Goal: Task Accomplishment & Management: Manage account settings

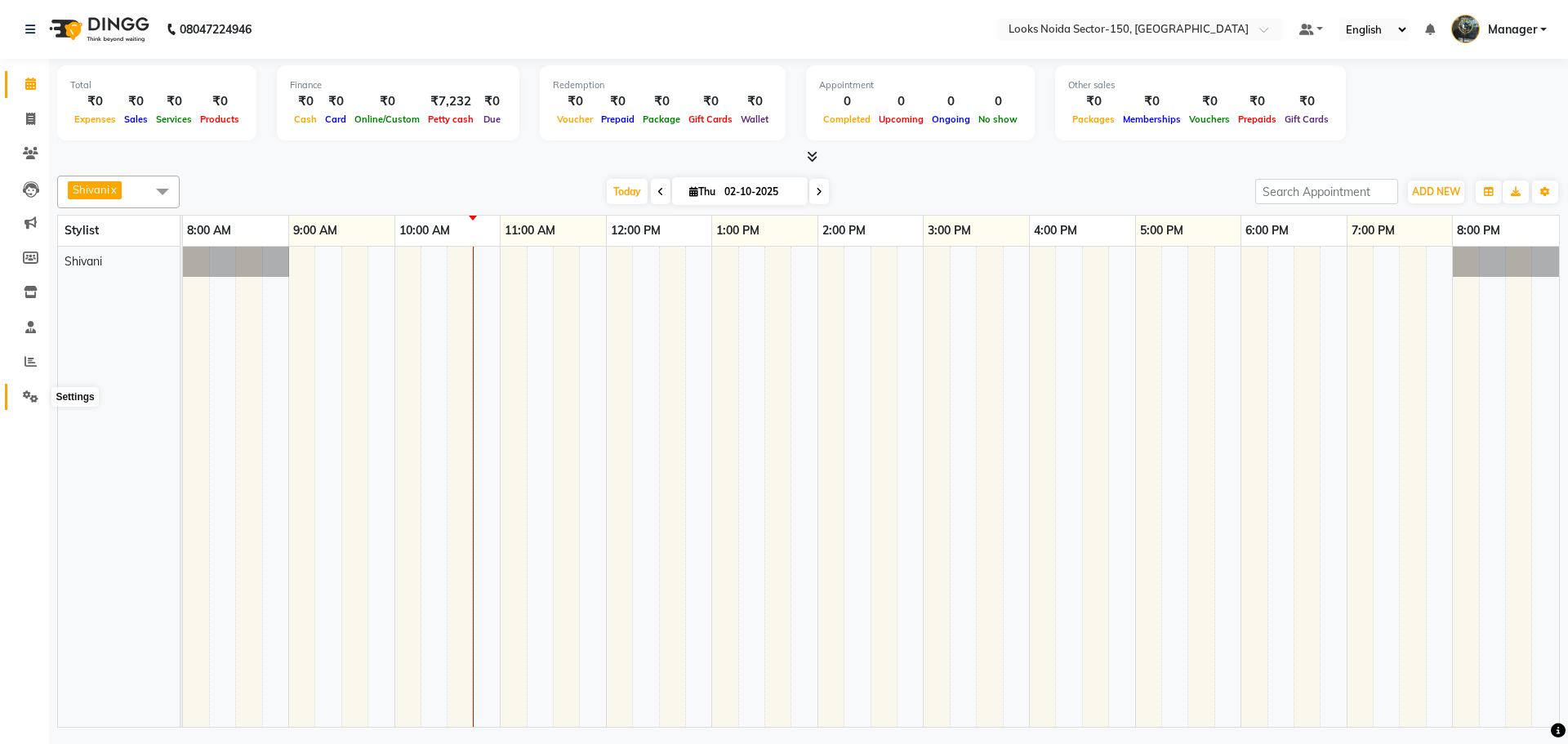
click at [27, 396] on icon at bounding box center [31, 397] width 16 height 12
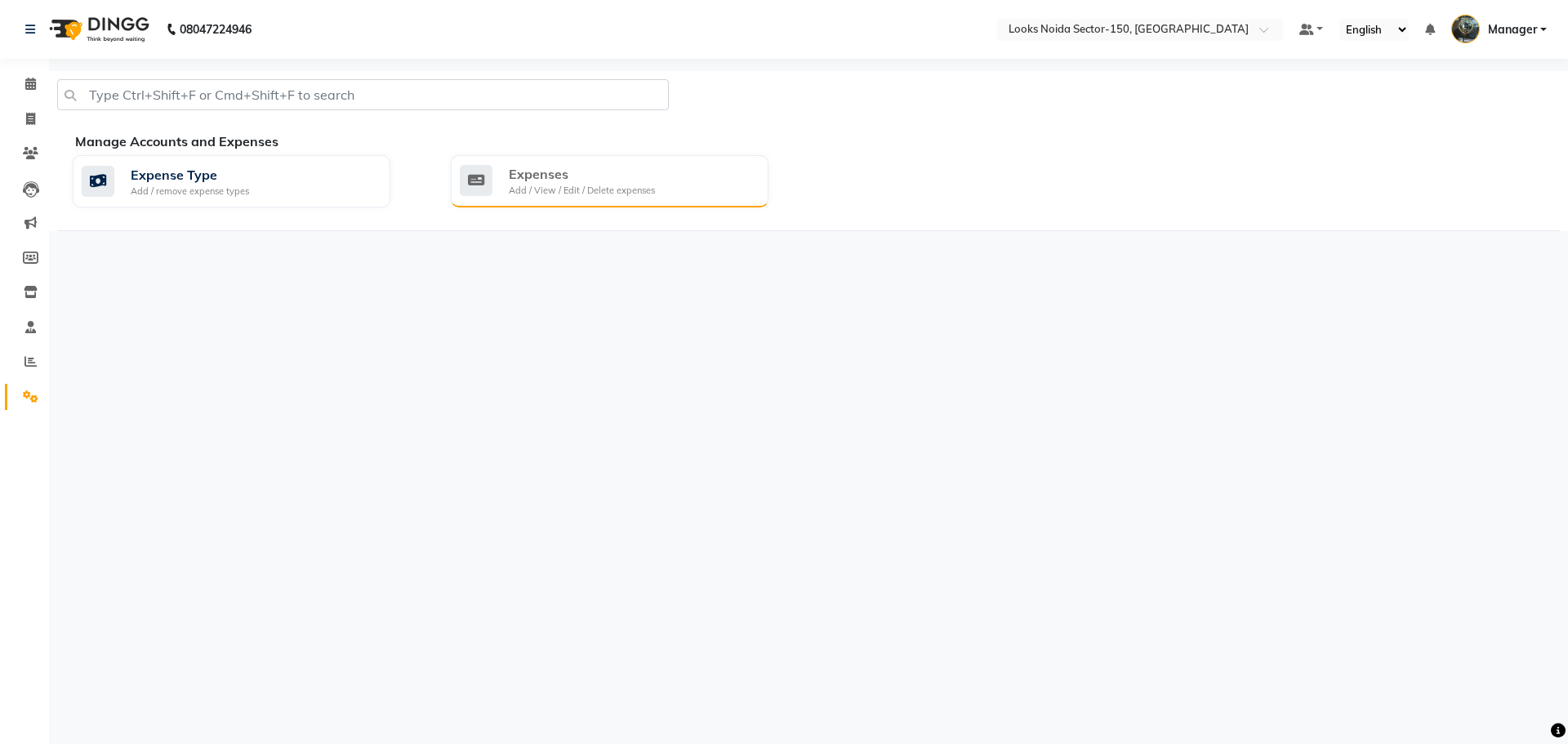
click at [566, 193] on div "Add / View / Edit / Delete expenses" at bounding box center [581, 191] width 146 height 14
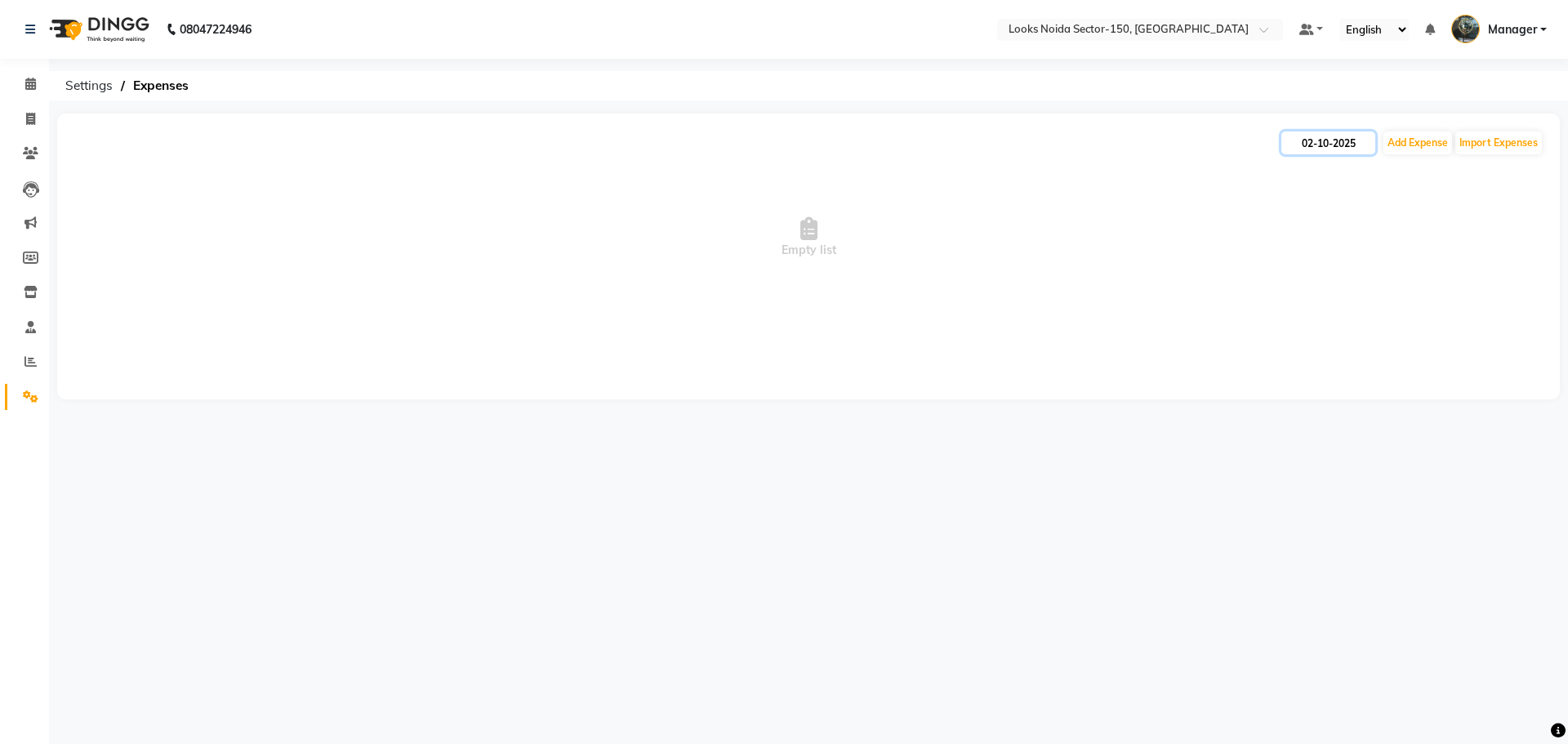
click at [1313, 136] on input "02-10-2025" at bounding box center [1328, 143] width 94 height 23
select select "10"
select select "2025"
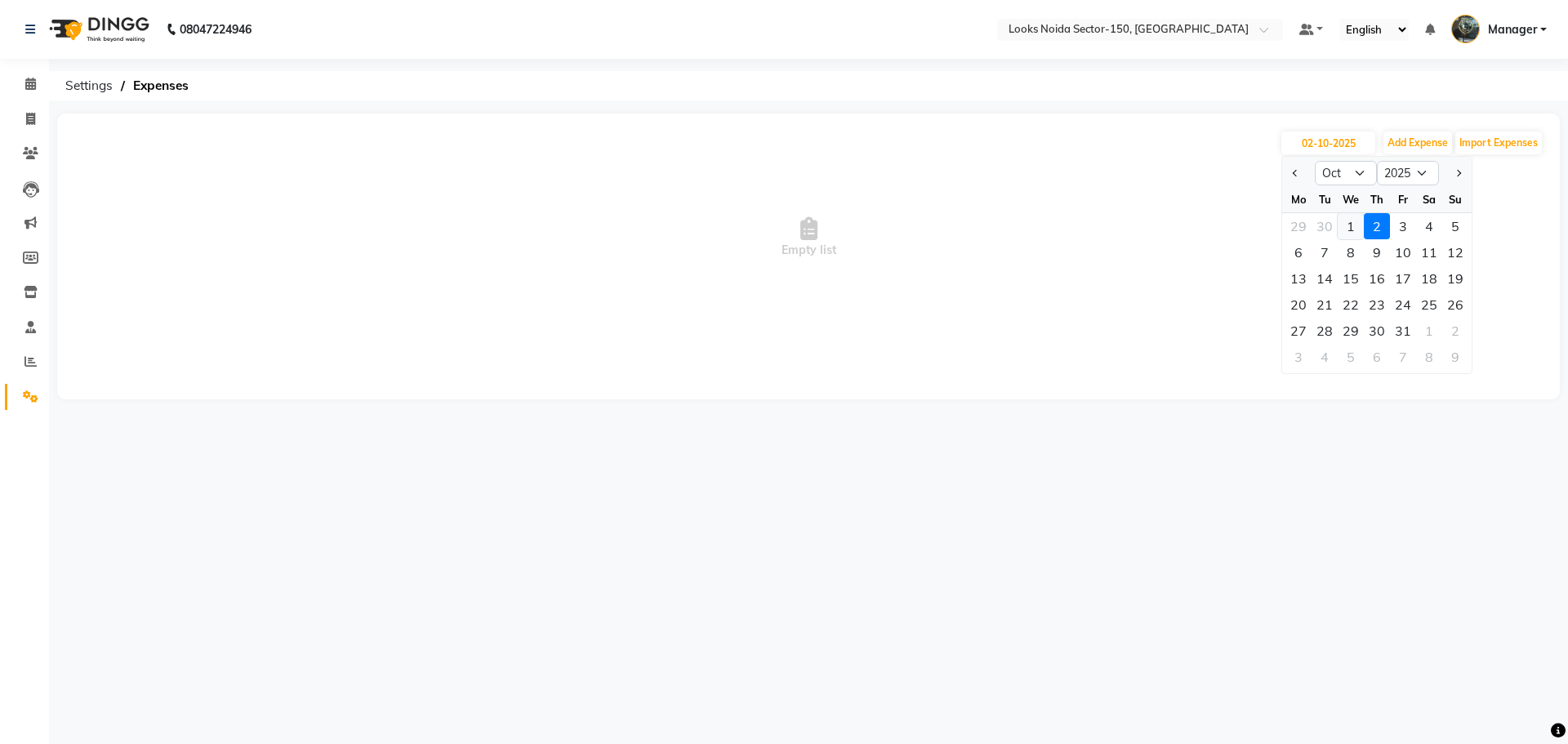
click at [1357, 225] on div "1" at bounding box center [1351, 226] width 26 height 26
type input "01-10-2025"
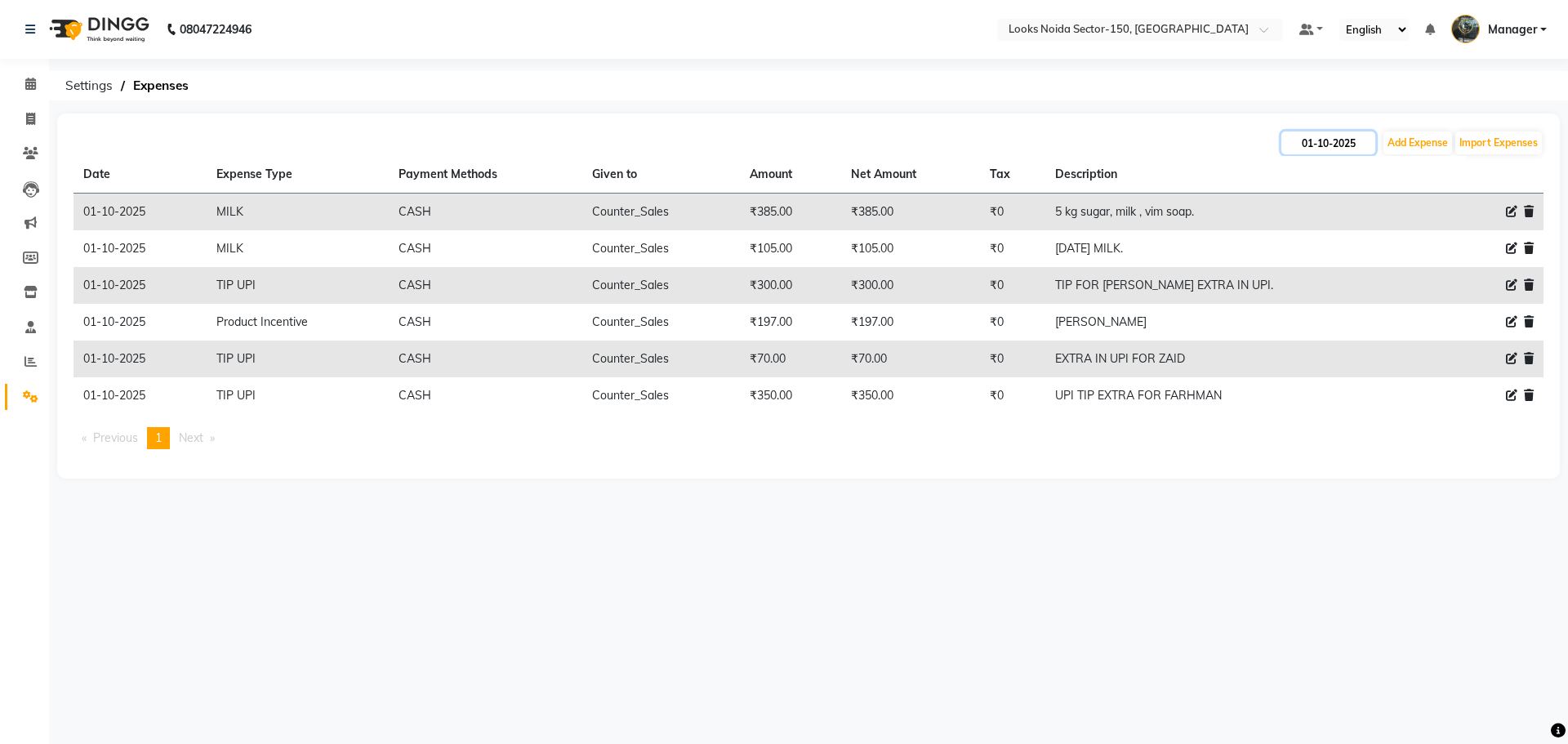
click at [1371, 133] on input "01-10-2025" at bounding box center [1328, 143] width 94 height 23
select select "10"
select select "2025"
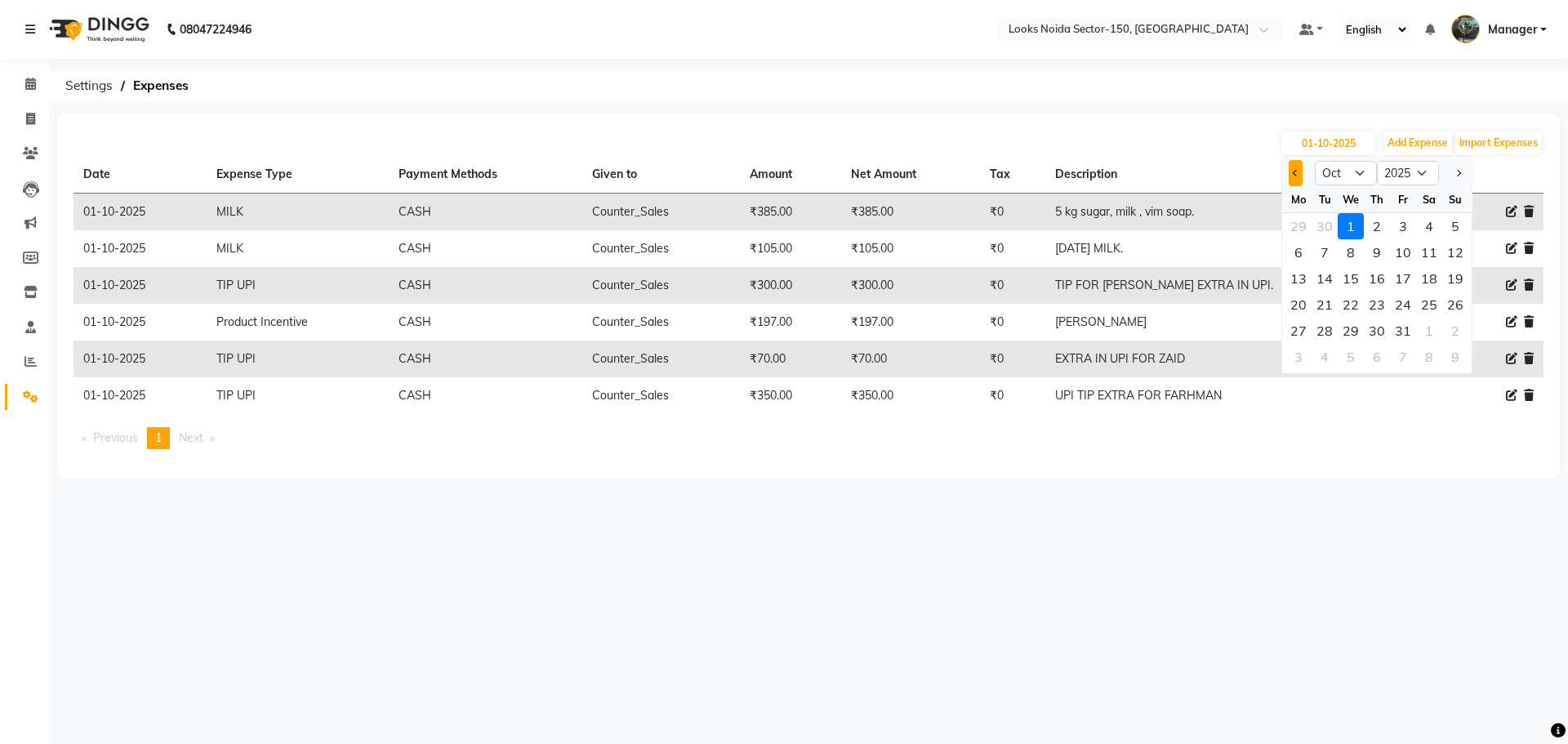
click at [1295, 172] on span "Previous month" at bounding box center [1296, 172] width 6 height 6
select select "9"
click at [1325, 331] on div "30" at bounding box center [1325, 331] width 26 height 26
type input "30-09-2025"
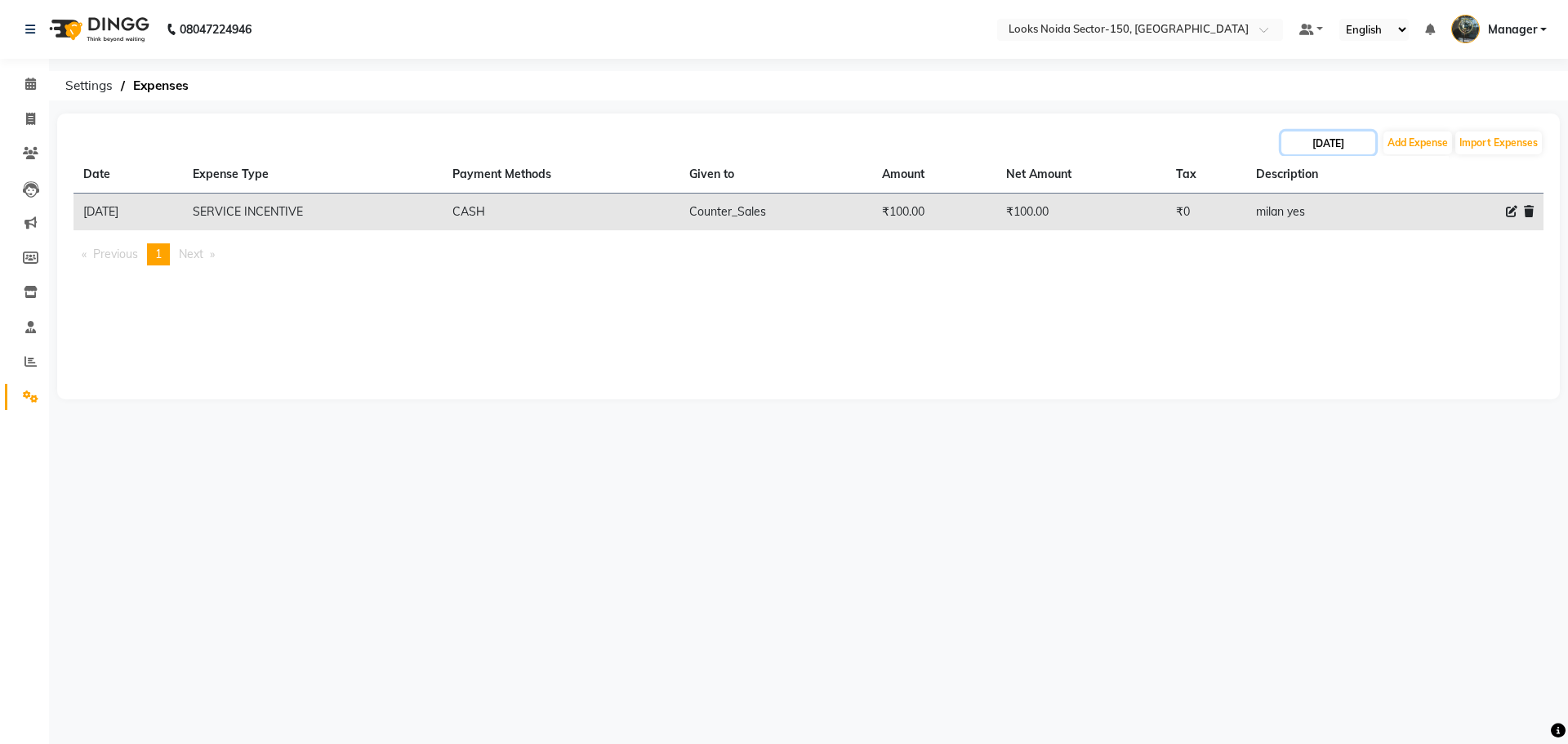
click at [1332, 144] on input "30-09-2025" at bounding box center [1328, 143] width 94 height 23
select select "9"
select select "2025"
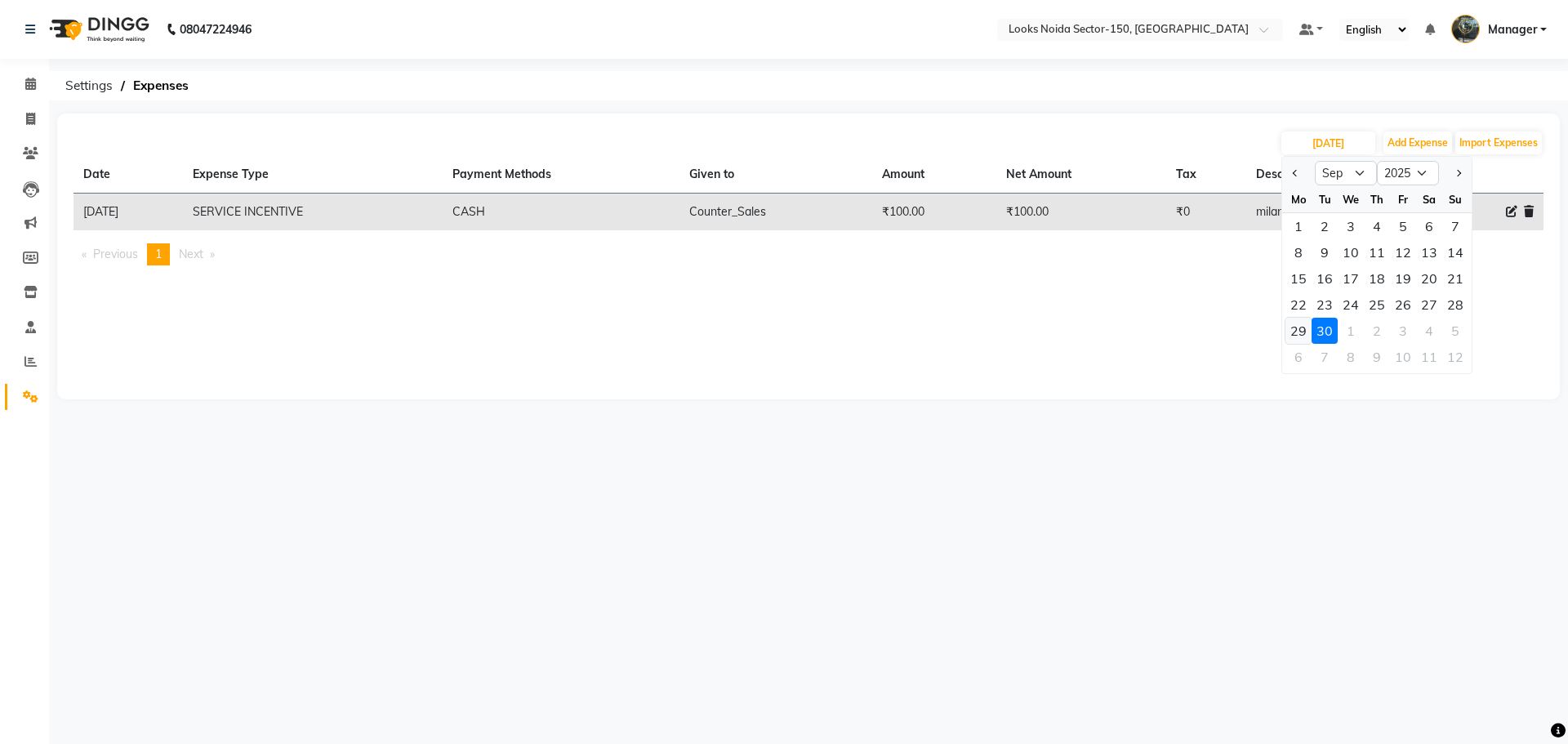
click at [1293, 330] on div "29" at bounding box center [1298, 331] width 26 height 26
type input "29-09-2025"
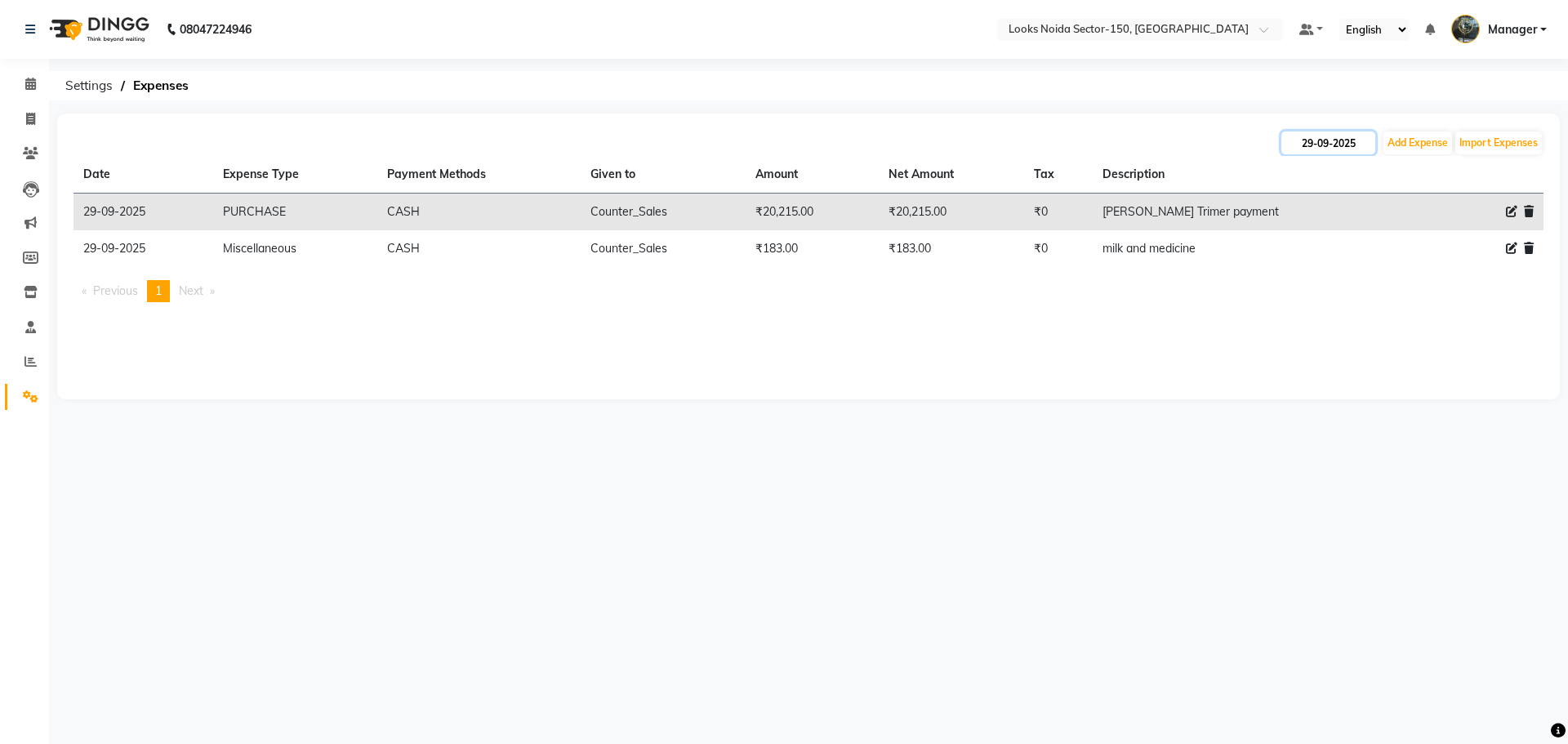
click at [1315, 137] on input "29-09-2025" at bounding box center [1328, 143] width 94 height 23
select select "9"
select select "2025"
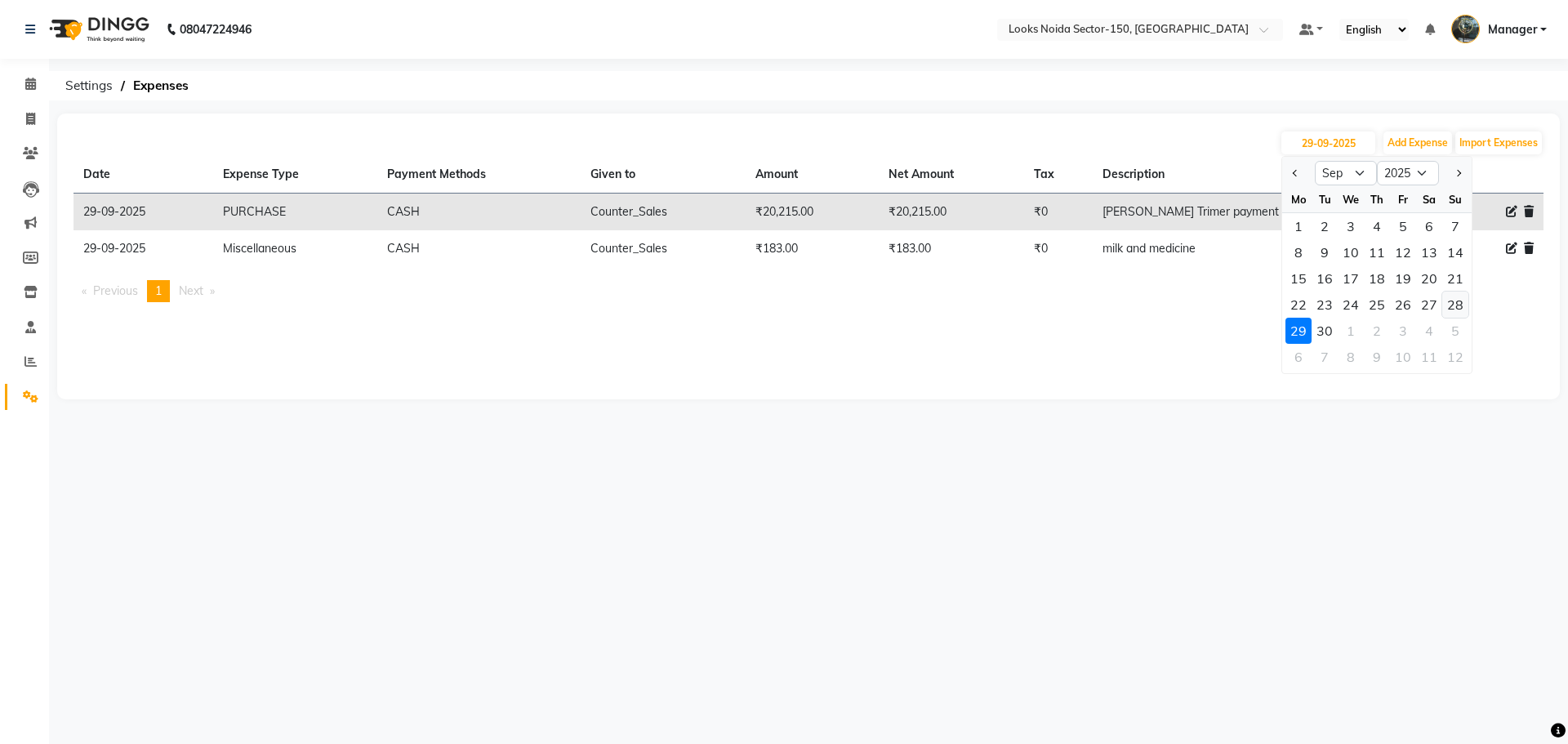
click at [1455, 300] on div "28" at bounding box center [1456, 305] width 26 height 26
type input "28-09-2025"
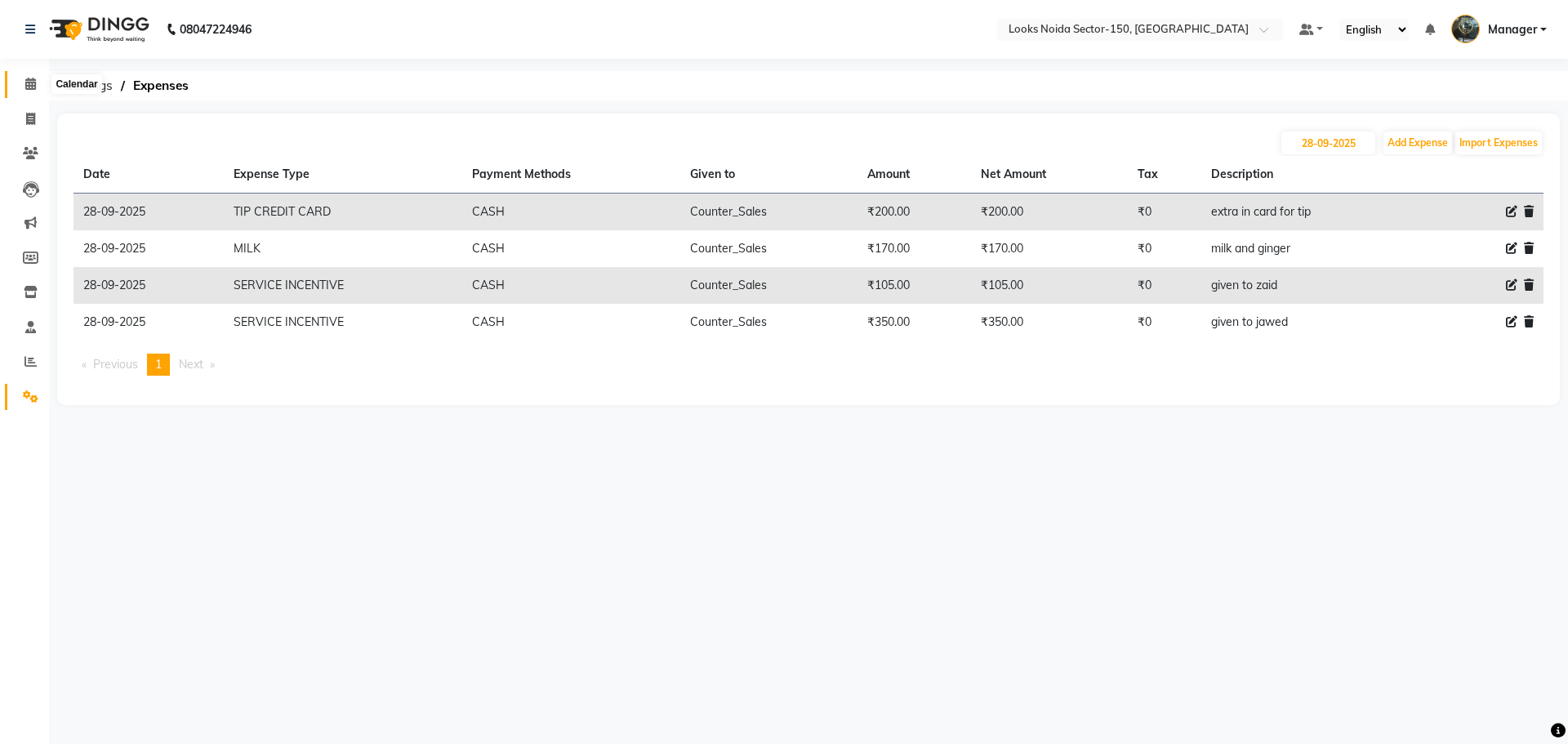
click at [33, 82] on icon at bounding box center [31, 84] width 11 height 12
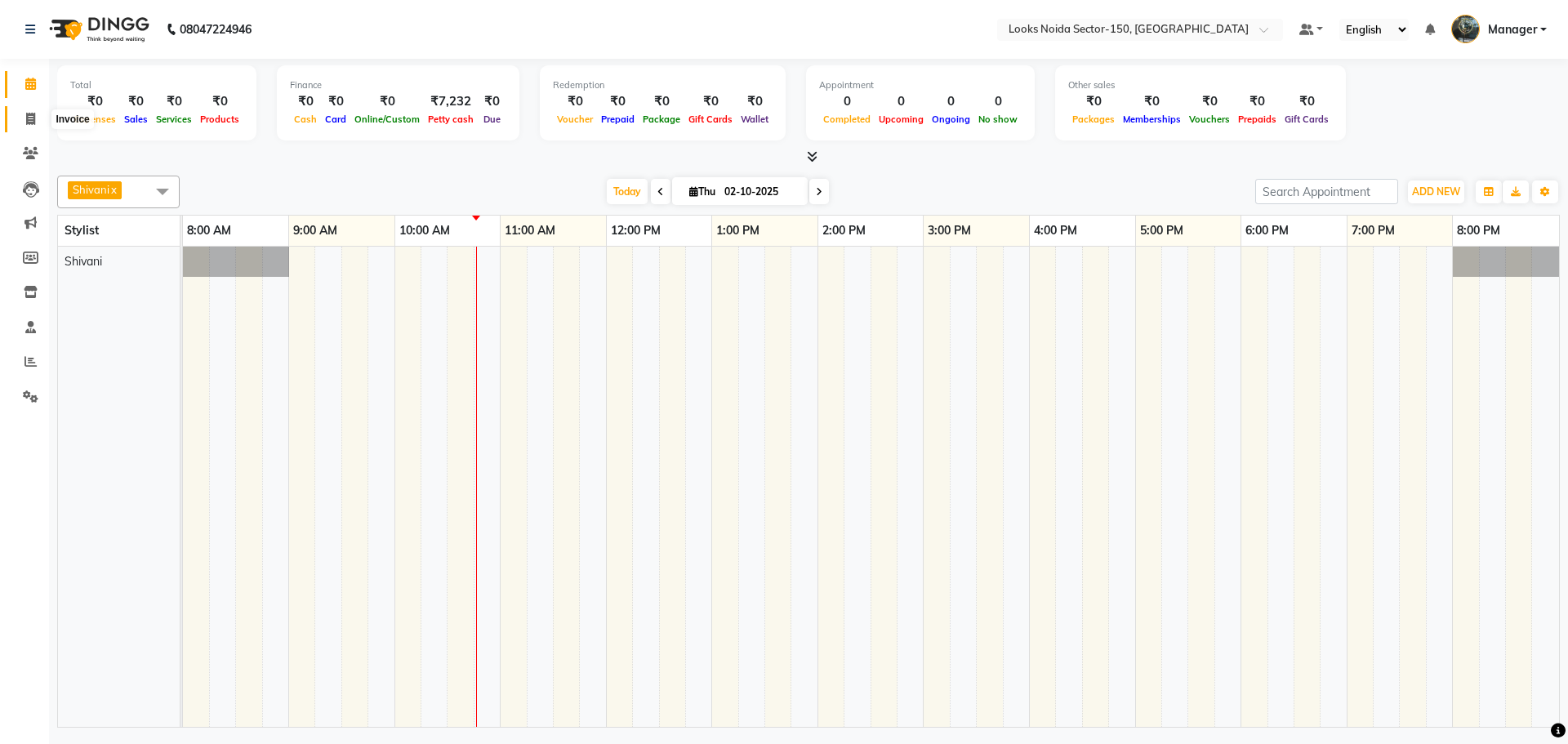
click at [32, 121] on icon at bounding box center [31, 119] width 9 height 12
select select "8587"
select select "service"
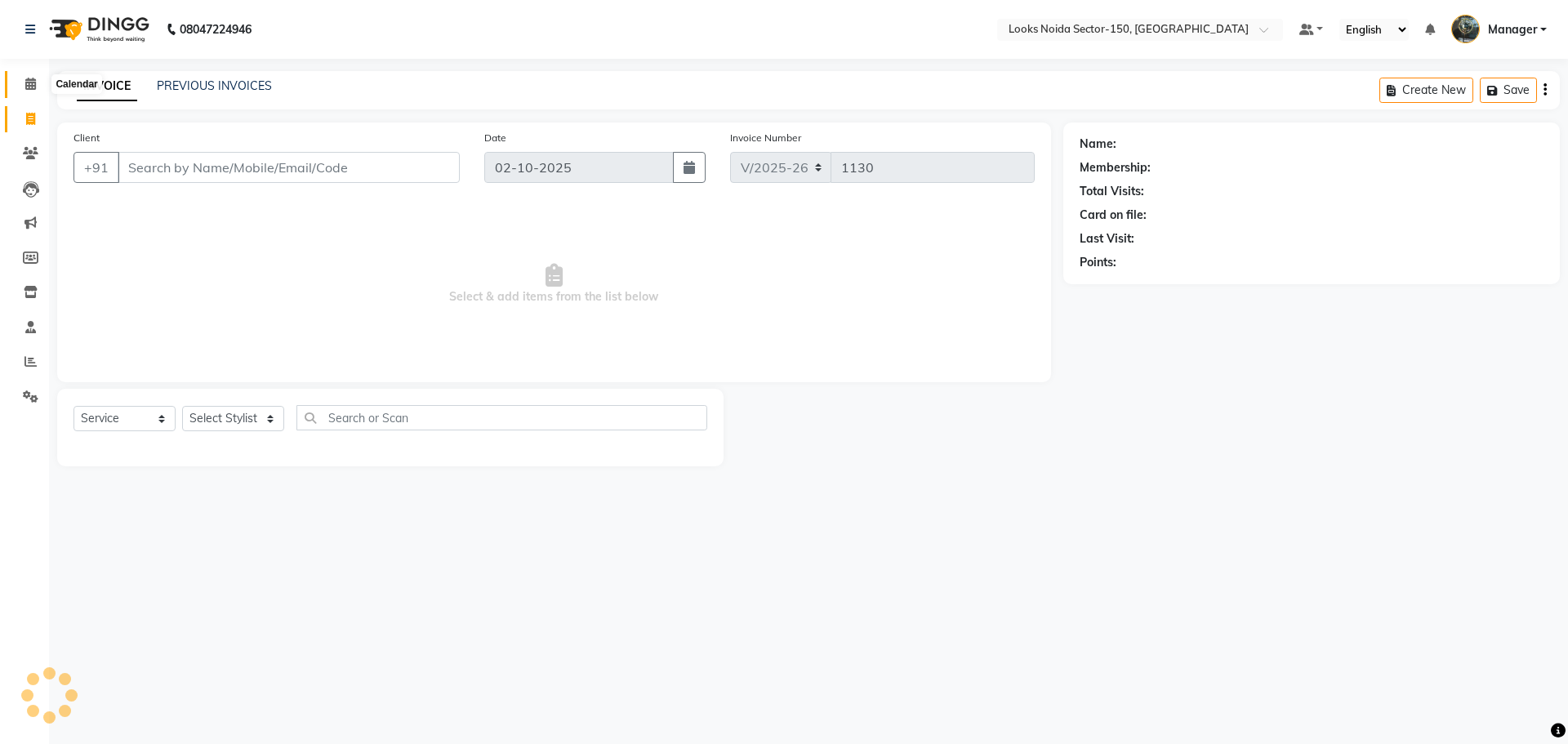
click at [32, 91] on span at bounding box center [31, 84] width 29 height 18
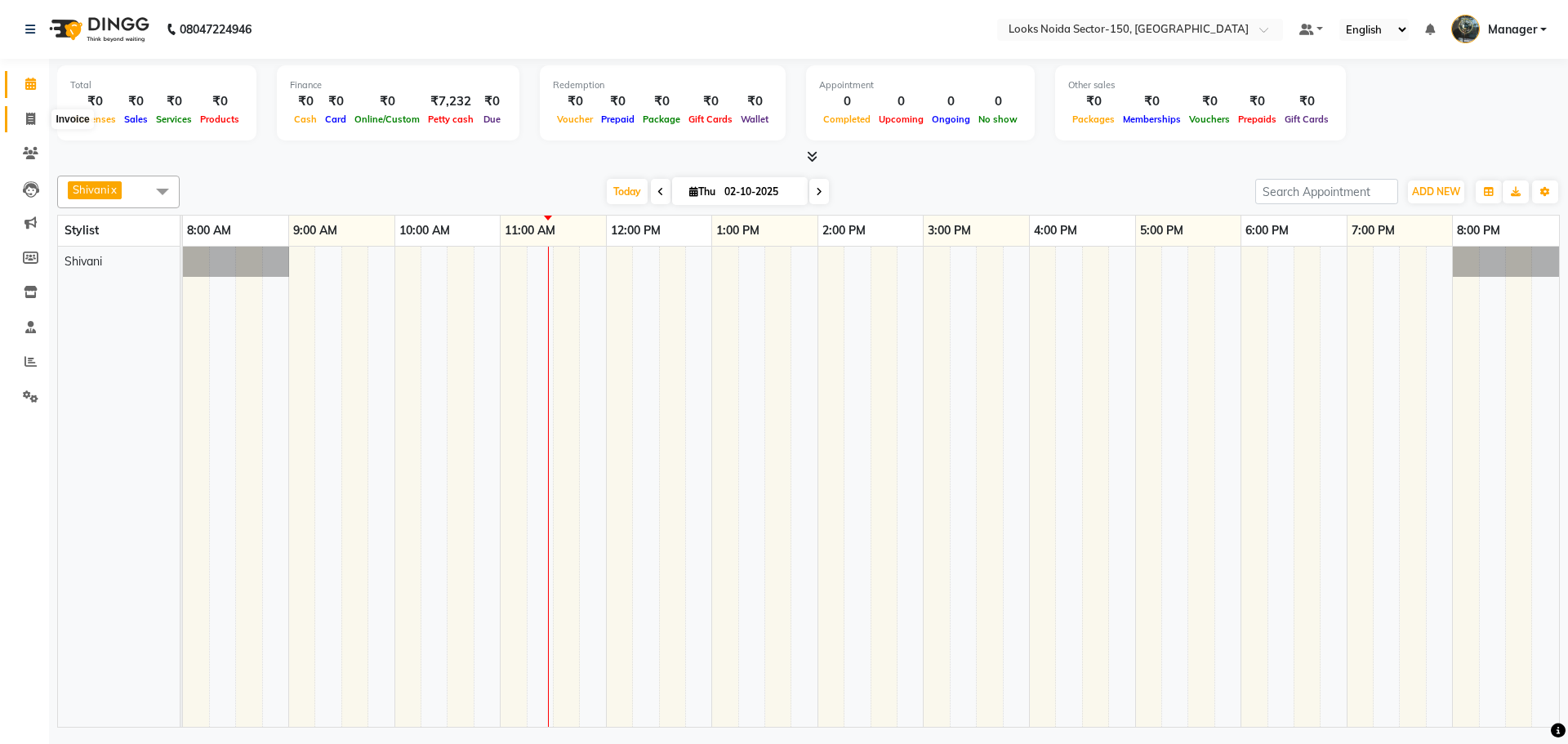
click at [32, 121] on icon at bounding box center [31, 119] width 9 height 12
select select "8587"
select select "service"
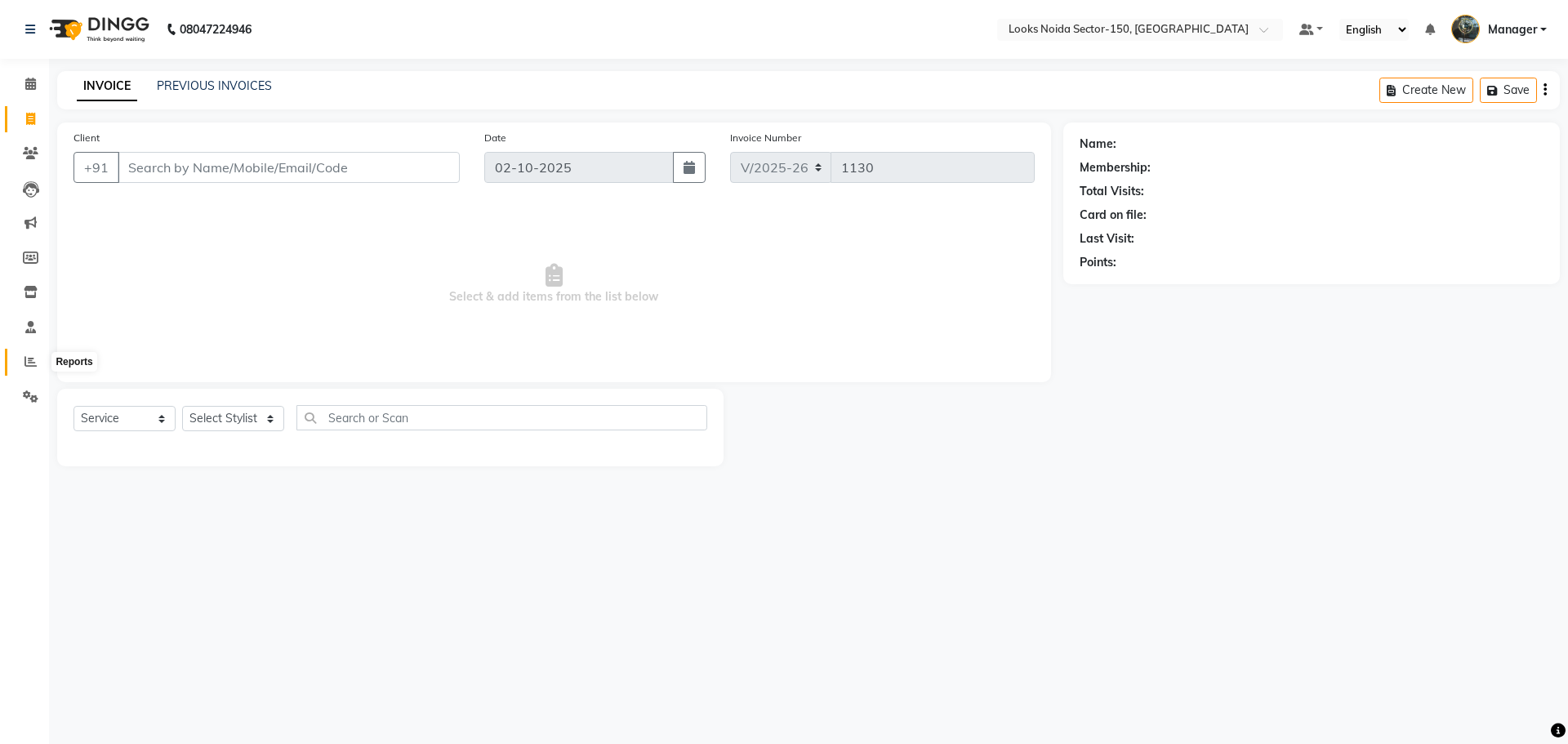
click at [31, 361] on icon at bounding box center [31, 361] width 12 height 12
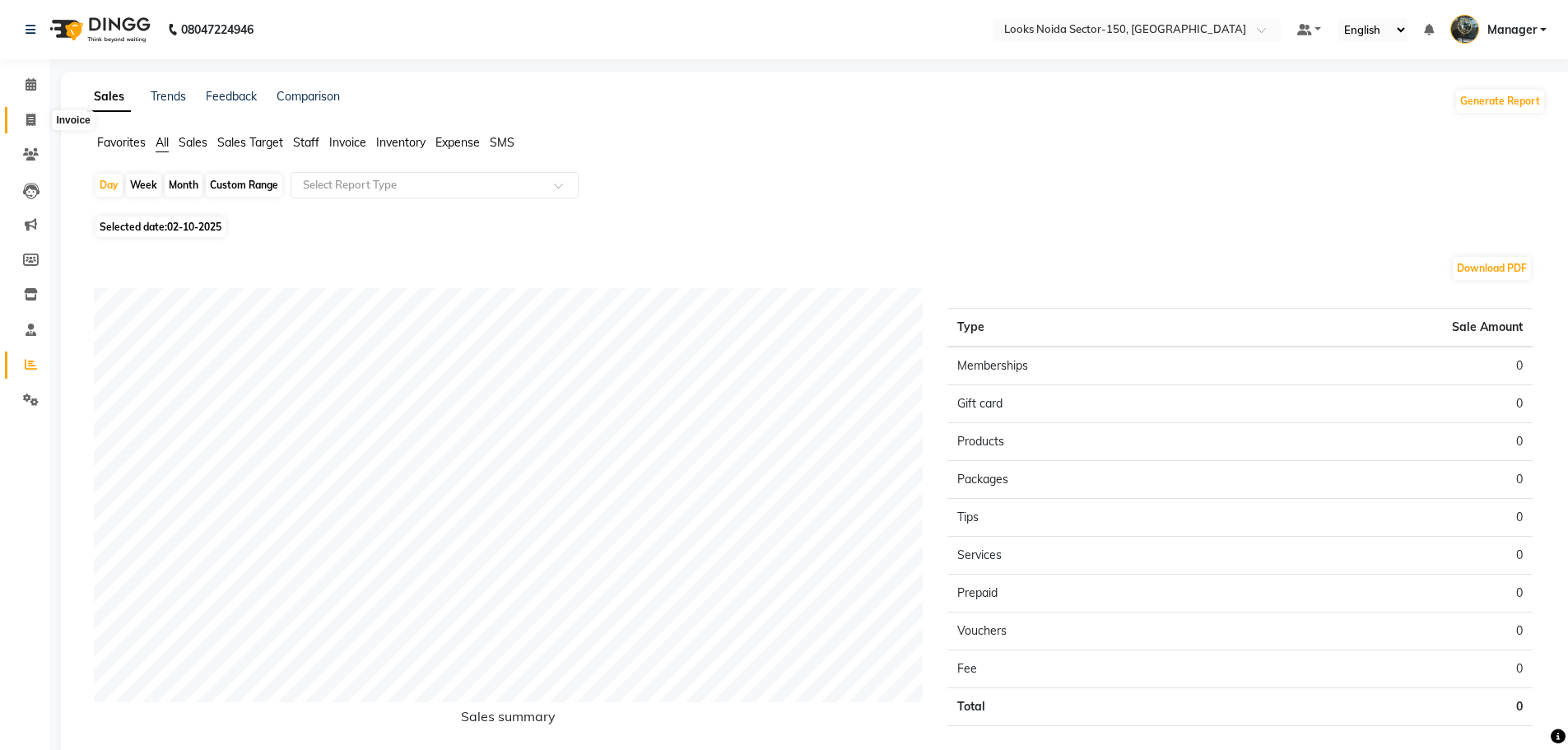
click at [34, 114] on icon at bounding box center [31, 120] width 9 height 12
select select "8587"
select select "service"
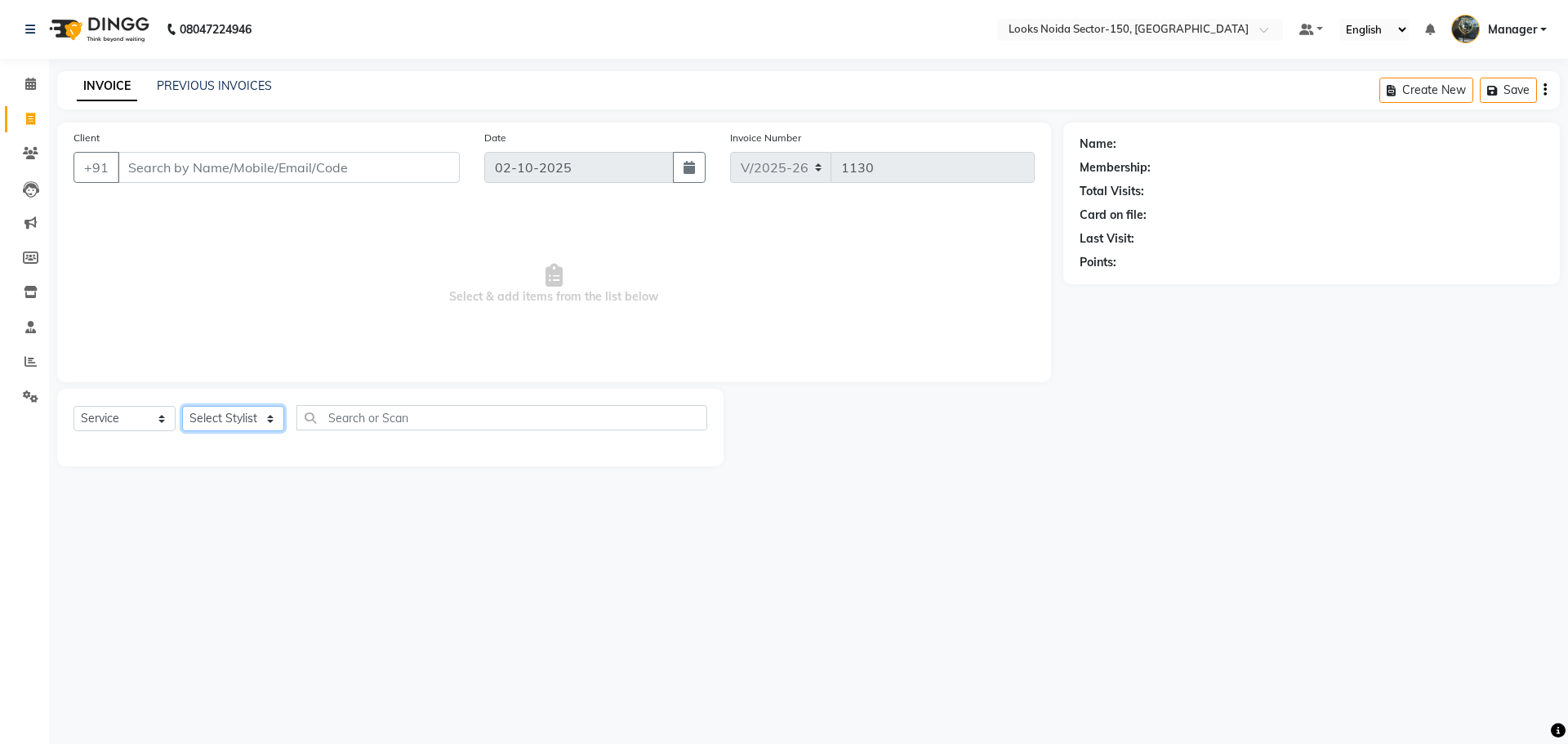
click at [278, 412] on select "Select Stylist [PERSON_NAME] Ankita_Pdct Arshad Counter_Sales [PERSON_NAME] Far…" at bounding box center [233, 418] width 102 height 25
click at [32, 354] on link "Reports" at bounding box center [25, 361] width 39 height 27
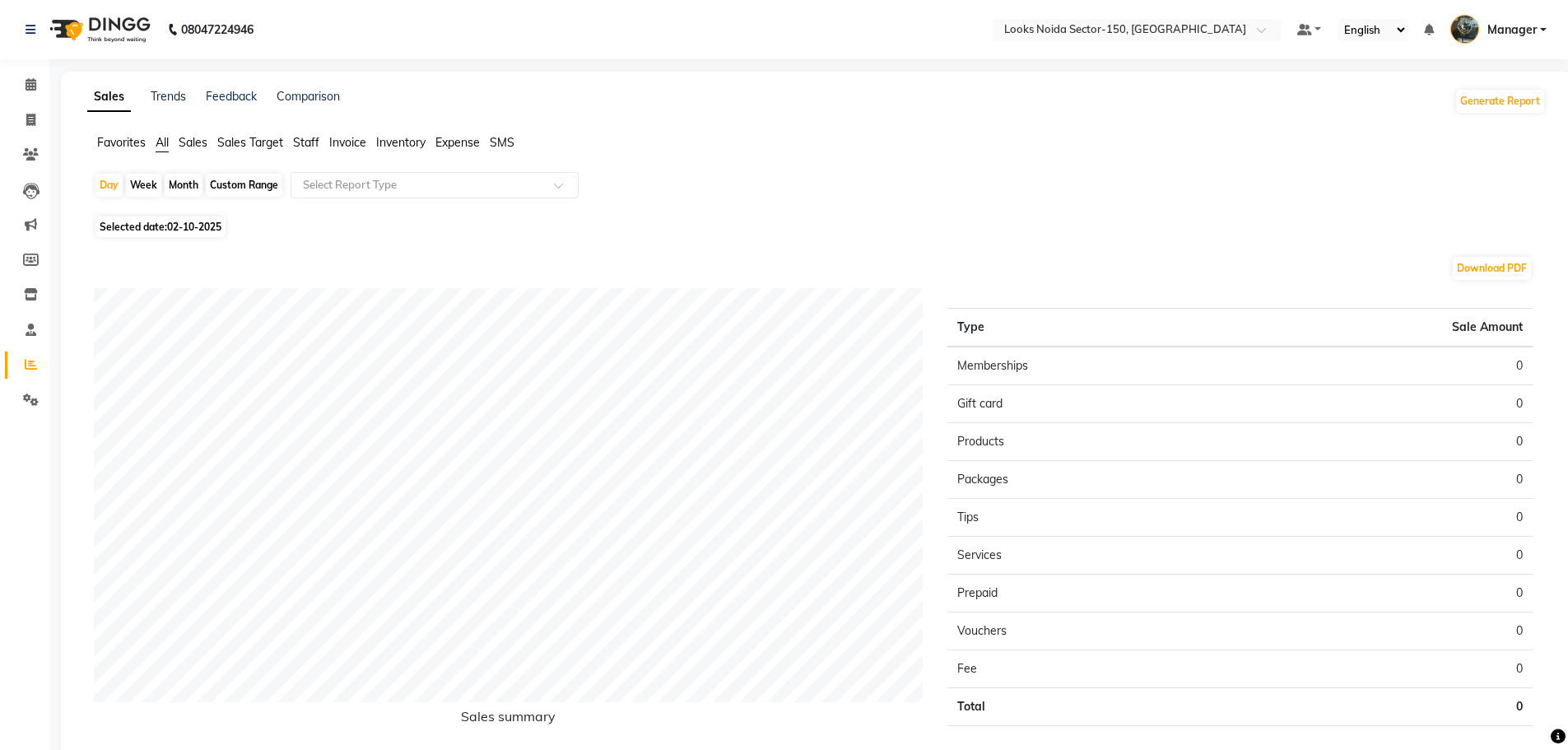
click at [309, 141] on span "Staff" at bounding box center [306, 142] width 26 height 15
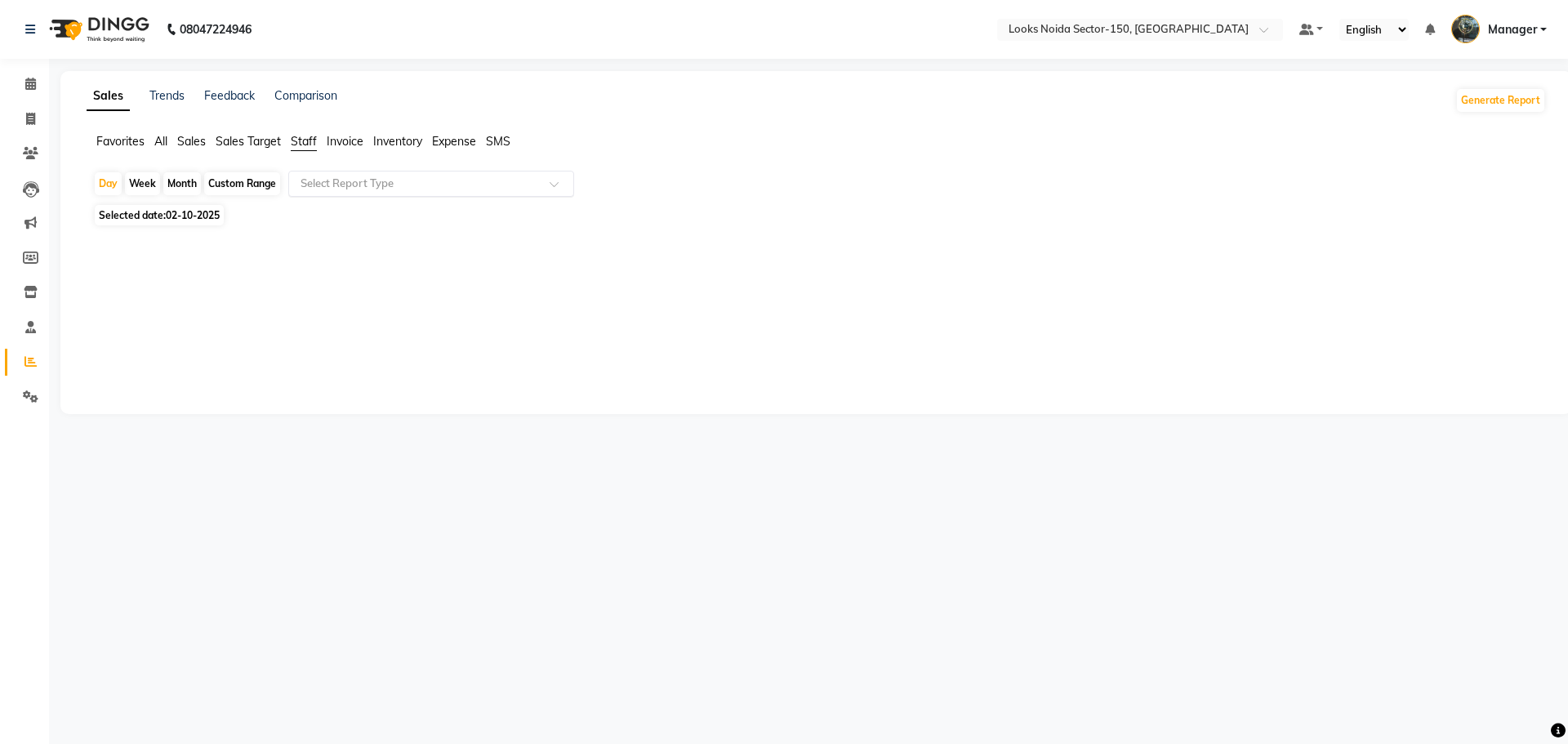
click at [344, 179] on input "text" at bounding box center [415, 184] width 236 height 17
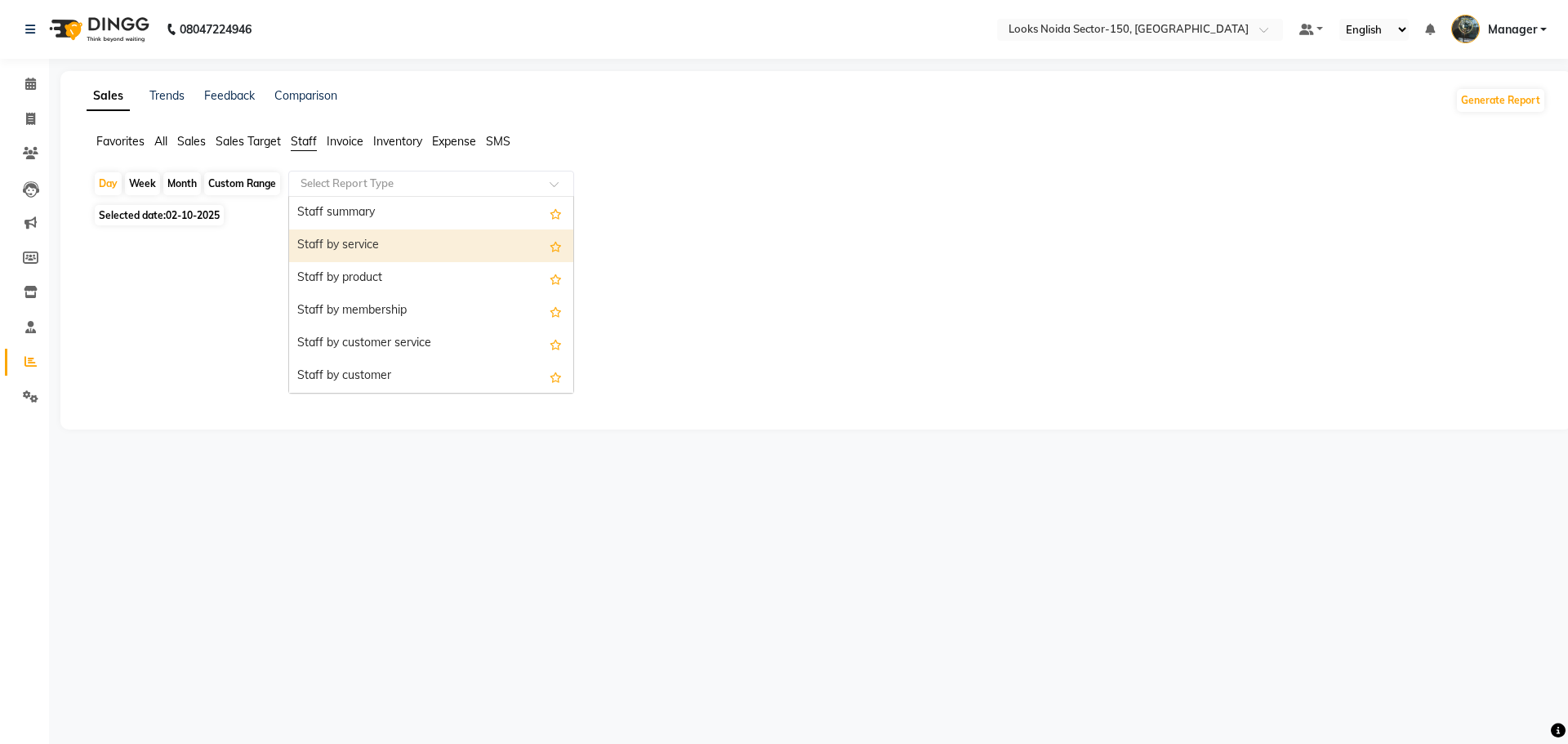
click at [361, 248] on div "Staff by service" at bounding box center [431, 245] width 285 height 32
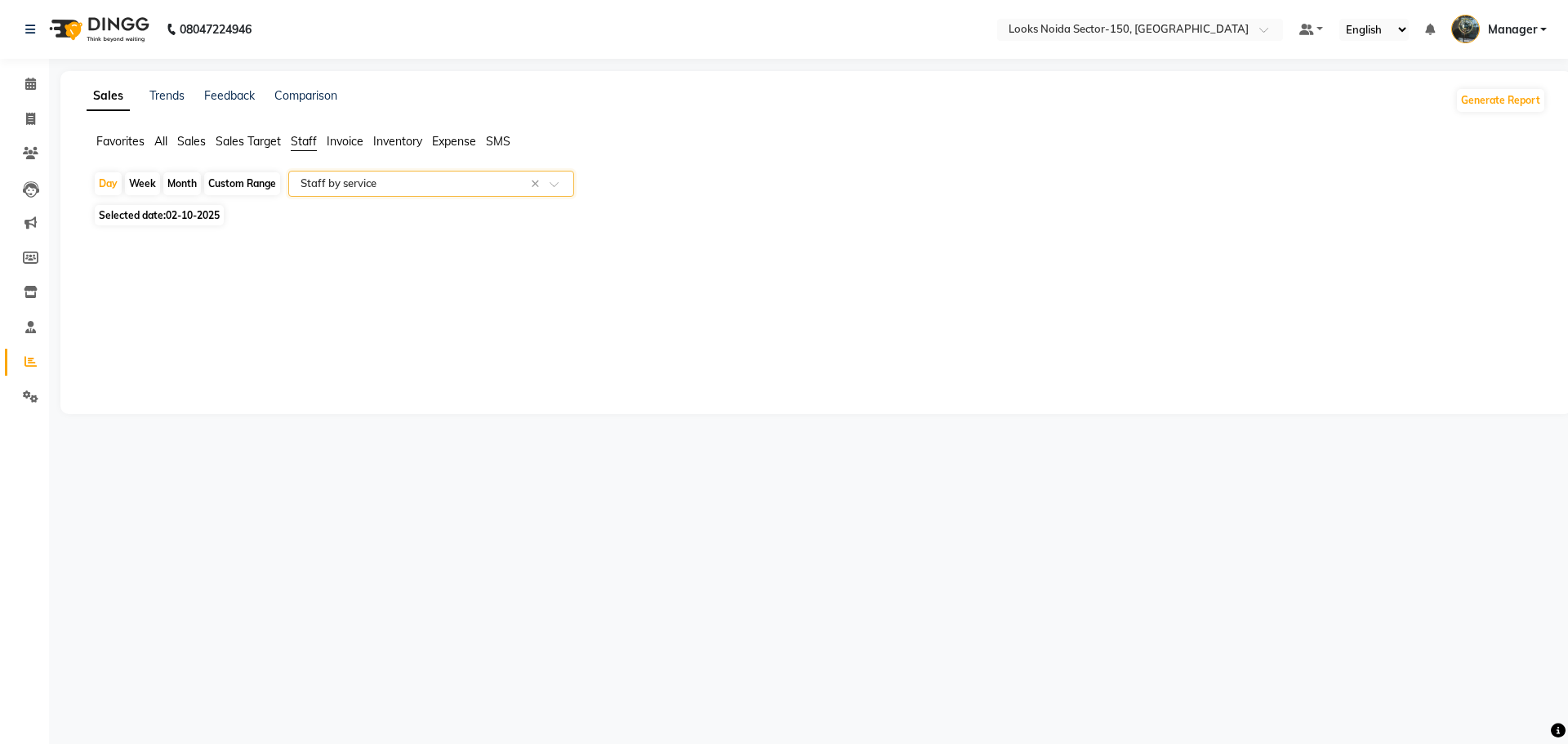
click at [404, 180] on input "text" at bounding box center [415, 184] width 236 height 17
click at [321, 439] on div "08047224946 Select Location × Looks [GEOGRAPHIC_DATA] Sector-150, [GEOGRAPHIC_D…" at bounding box center [784, 372] width 1568 height 744
click at [371, 184] on input "text" at bounding box center [415, 184] width 236 height 17
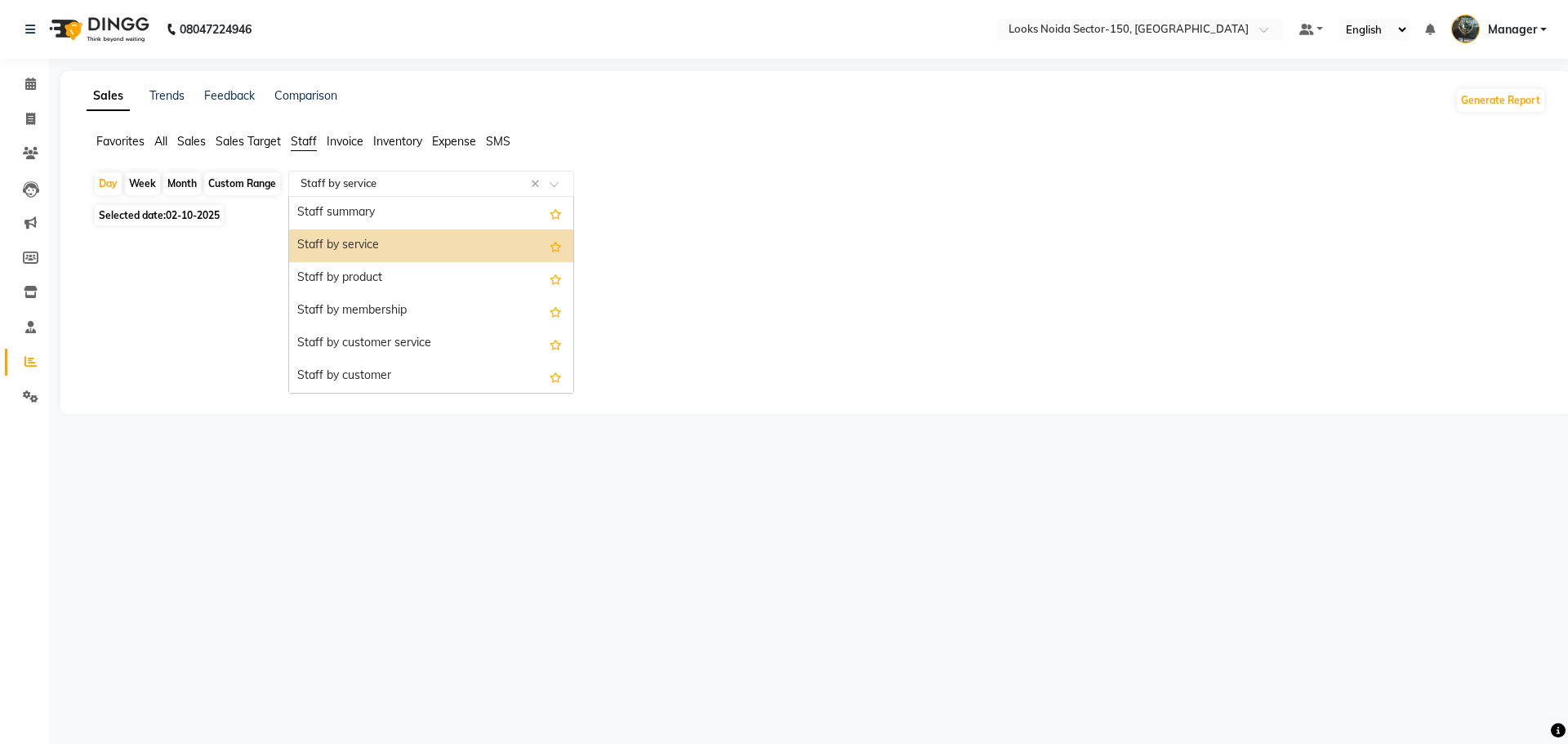
click at [362, 242] on div "Staff by service" at bounding box center [431, 245] width 285 height 32
click at [397, 186] on input "text" at bounding box center [415, 184] width 236 height 17
click at [367, 242] on div "Staff by service" at bounding box center [431, 245] width 285 height 32
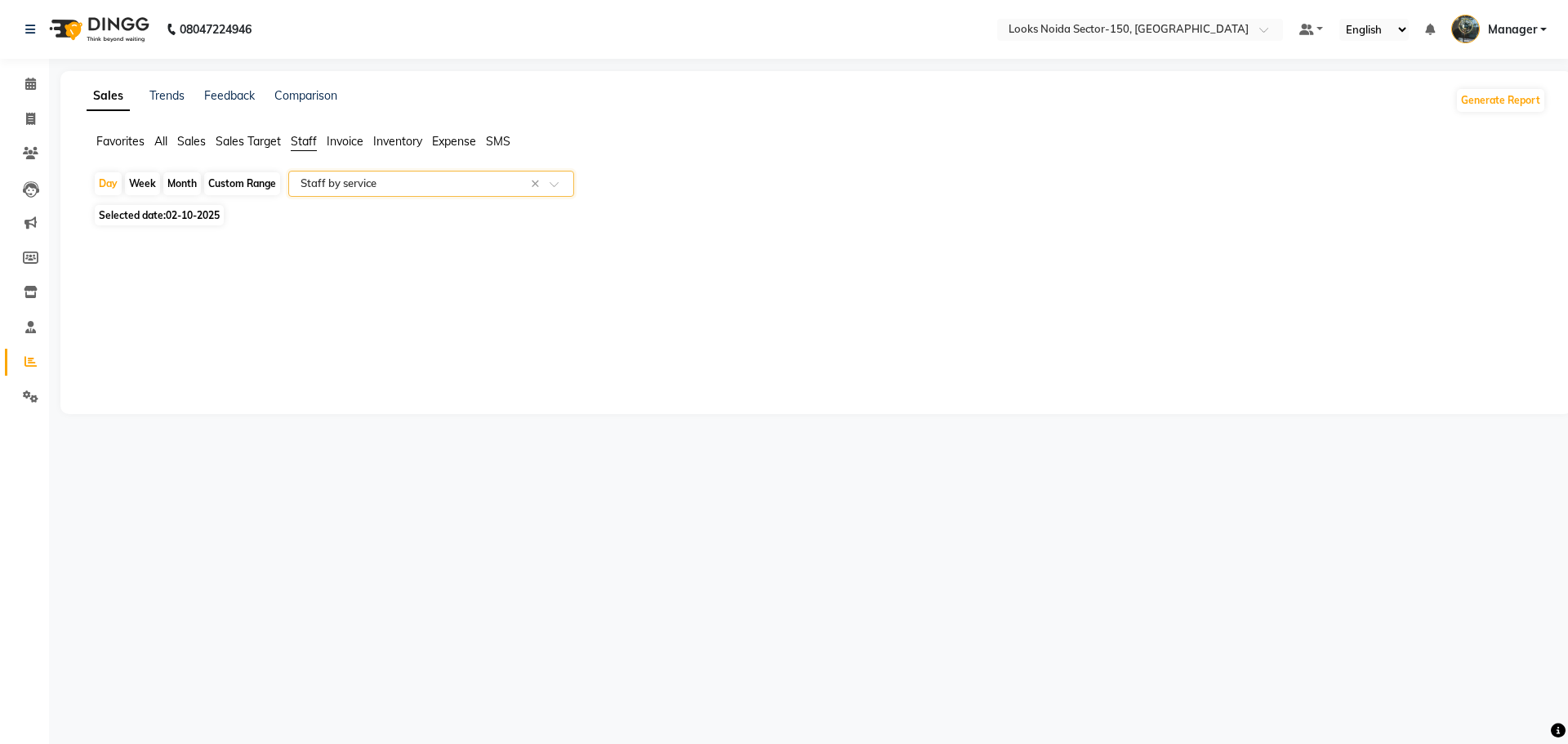
click at [395, 186] on input "text" at bounding box center [415, 184] width 236 height 17
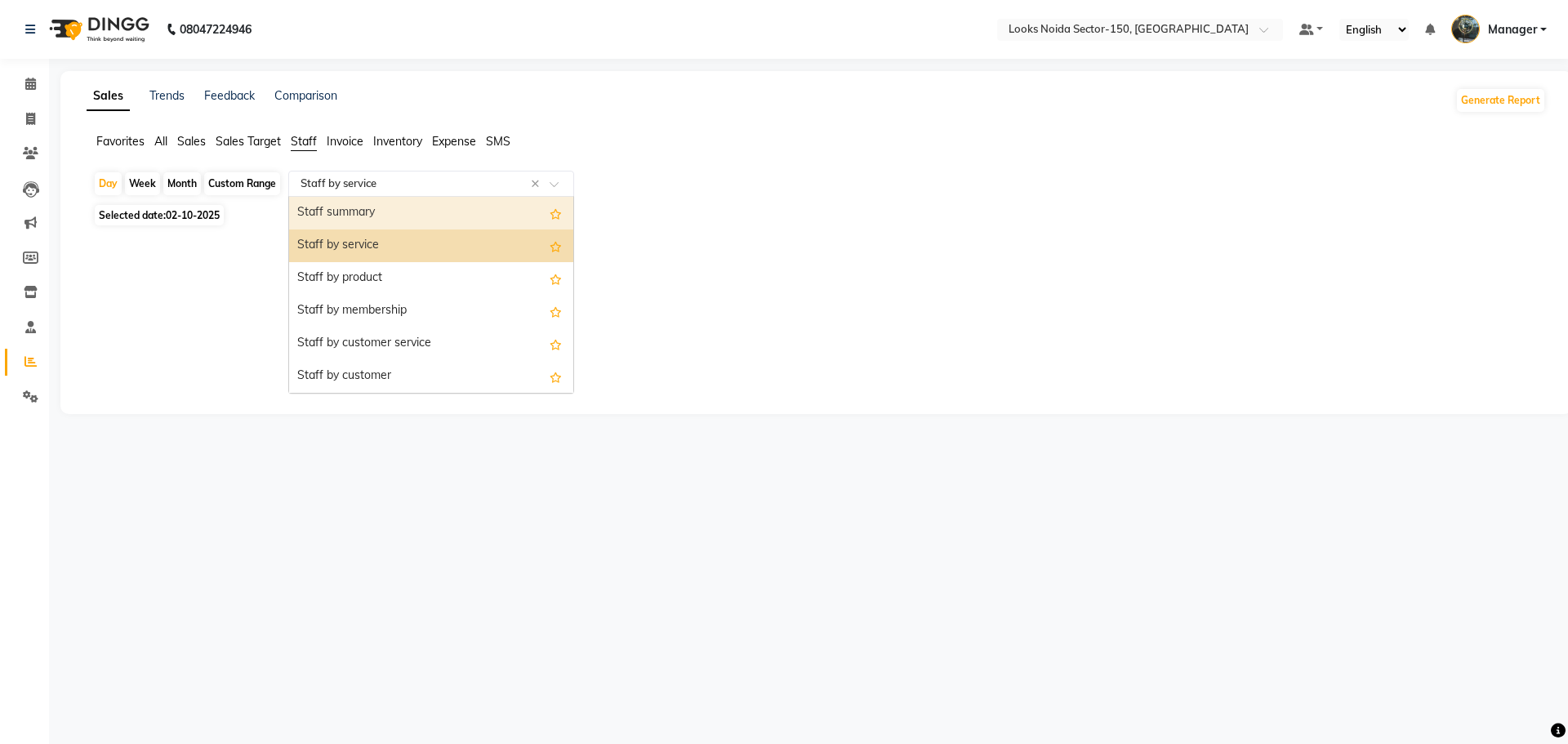
click at [361, 225] on div "Staff summary" at bounding box center [431, 213] width 285 height 32
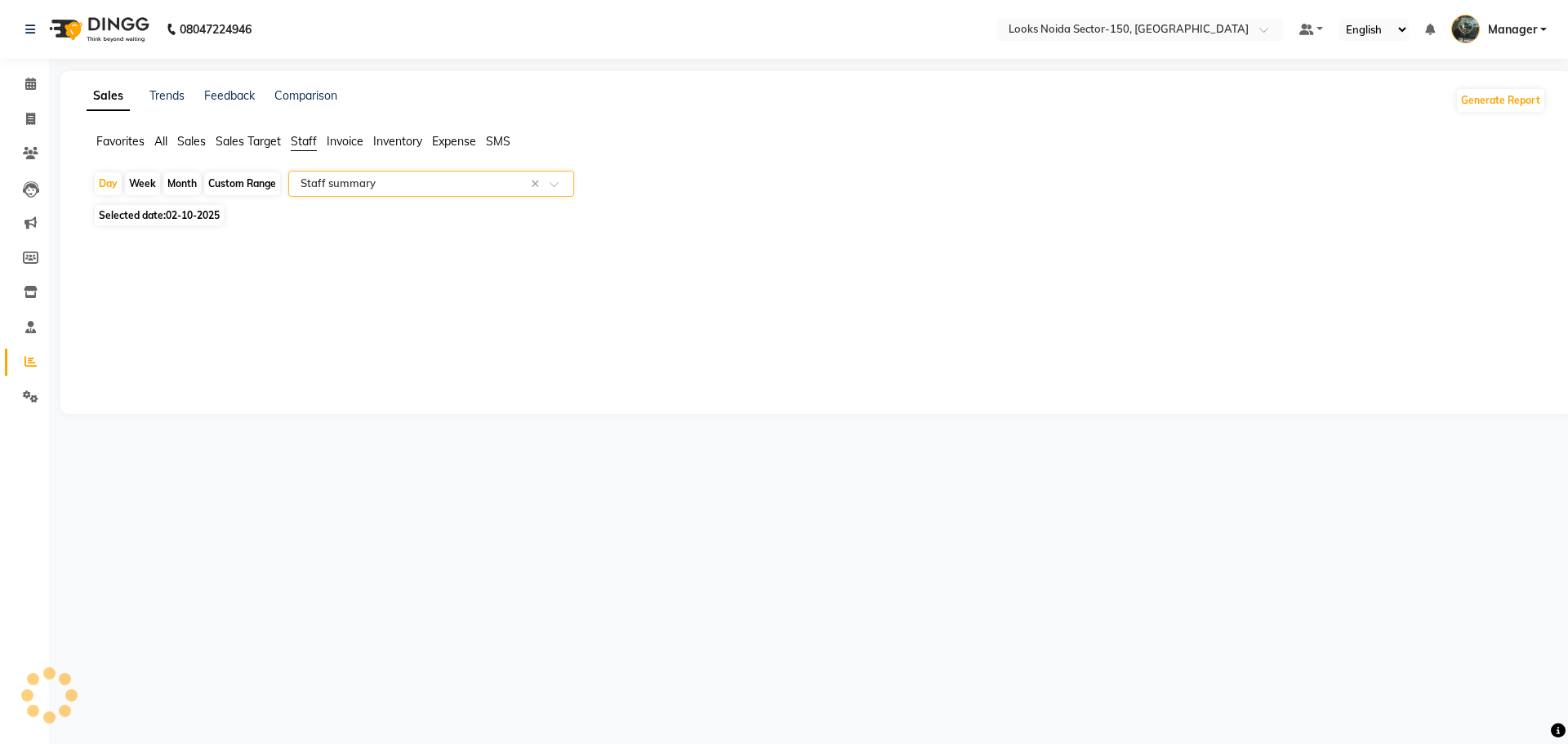
click at [394, 176] on input "text" at bounding box center [415, 184] width 236 height 17
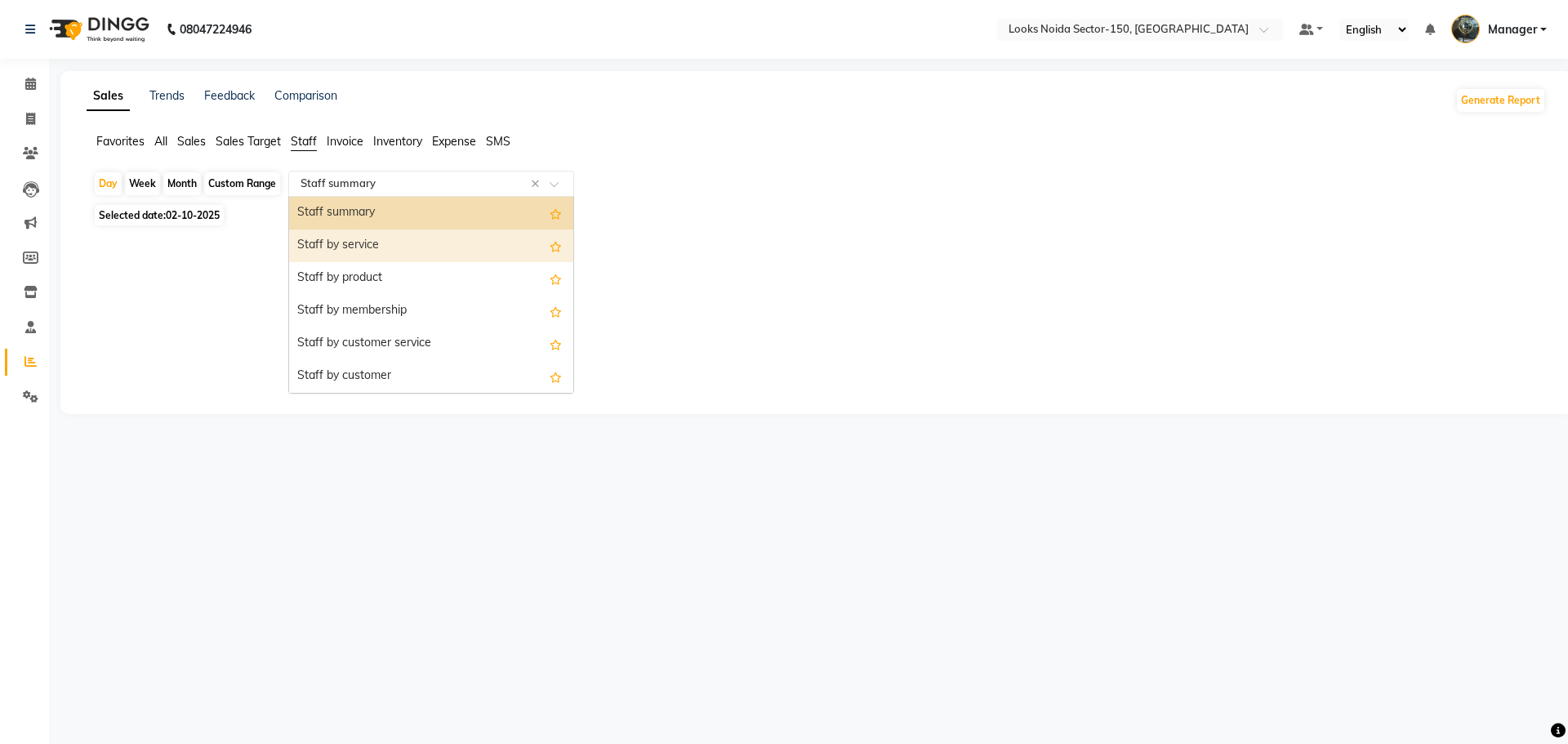
click at [369, 239] on div "Staff by service" at bounding box center [431, 245] width 285 height 32
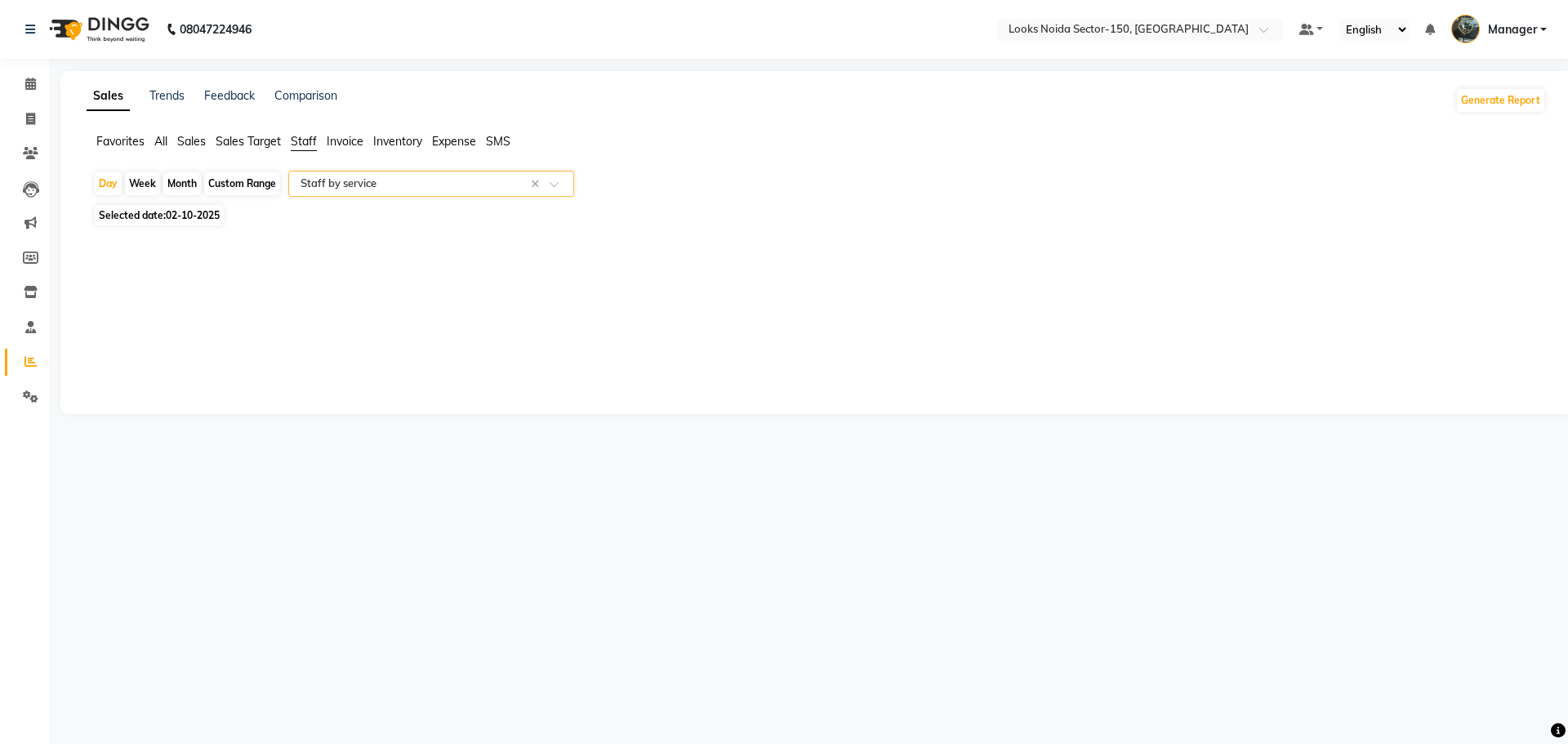
click at [266, 185] on div "Custom Range" at bounding box center [242, 184] width 76 height 23
select select "10"
select select "2025"
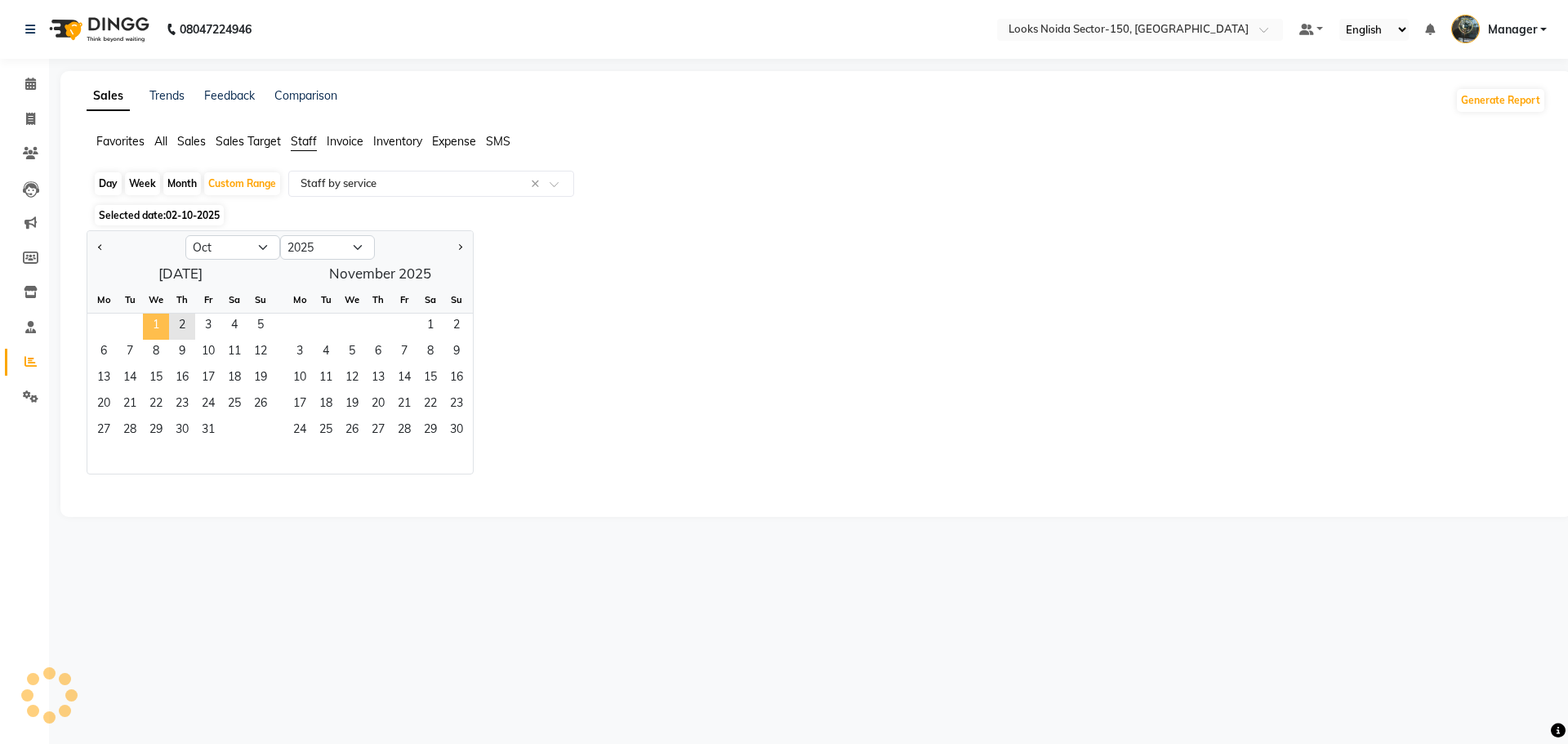
click at [150, 326] on span "1" at bounding box center [156, 326] width 26 height 26
click at [103, 249] on button "Previous month" at bounding box center [100, 248] width 13 height 26
select select "9"
click at [96, 323] on span "1" at bounding box center [104, 326] width 26 height 26
click at [130, 432] on span "30" at bounding box center [130, 432] width 26 height 26
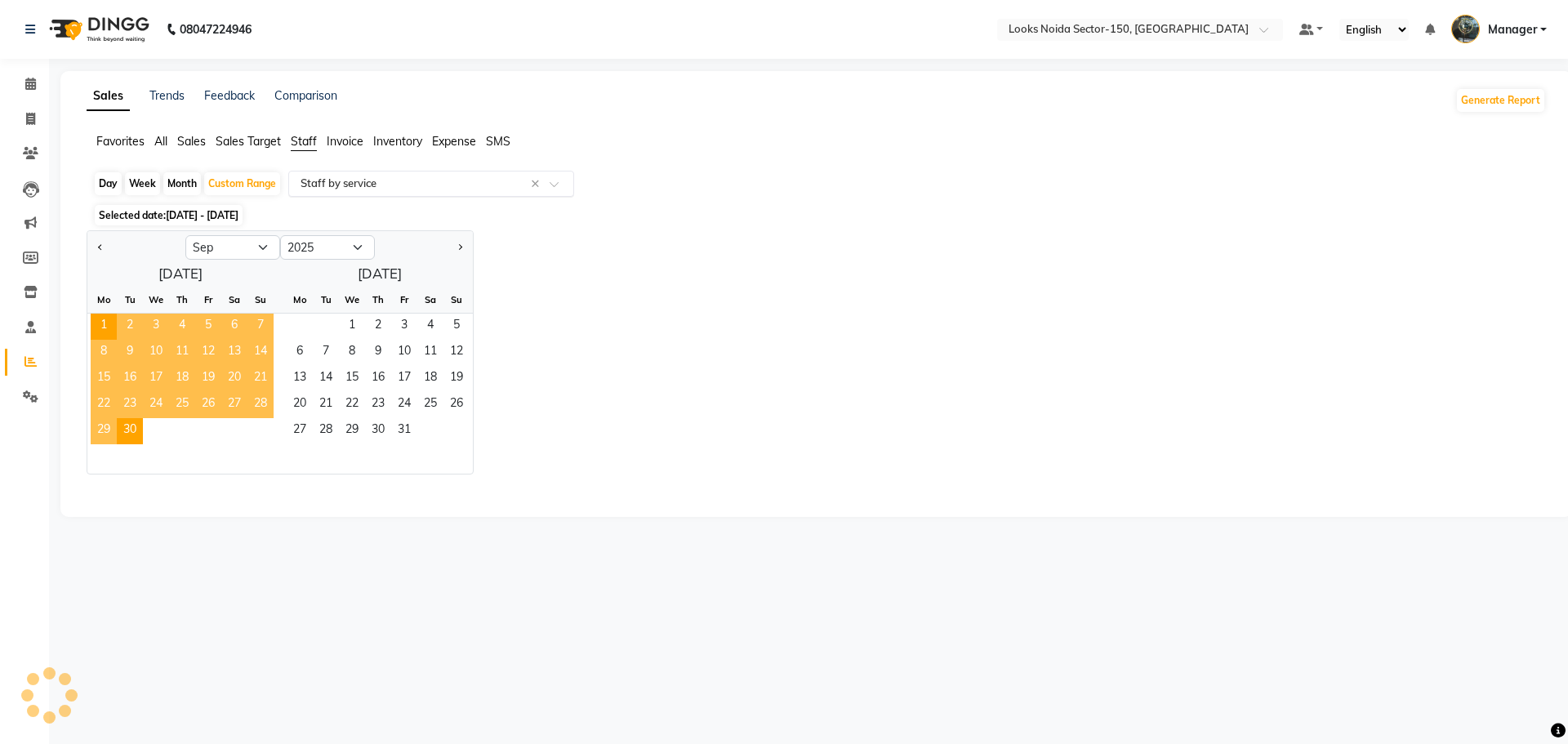
click at [397, 174] on div "Select Report Type × Staff by service ×" at bounding box center [431, 184] width 286 height 26
select select "full_report"
select select "csv"
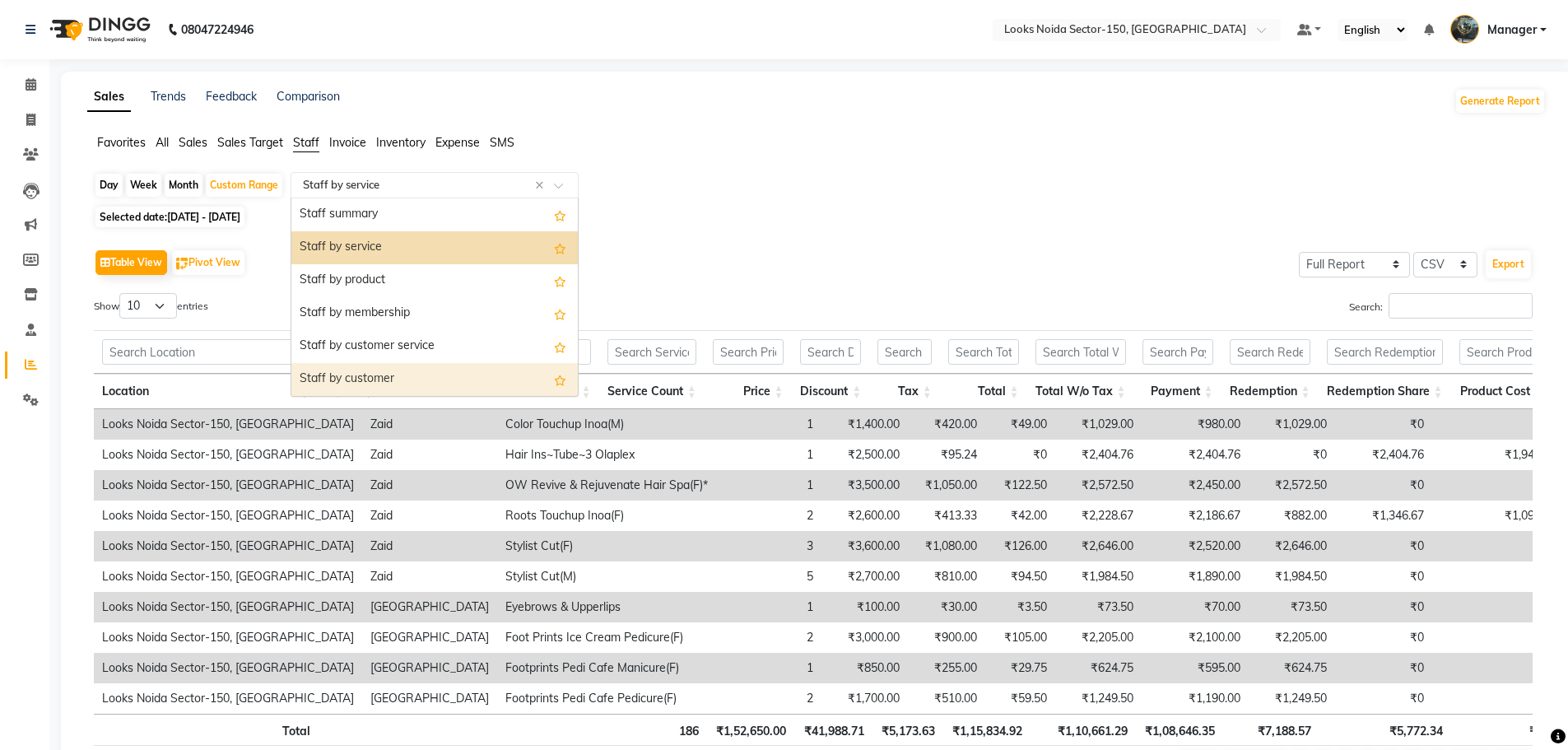
click at [497, 417] on td "Color Touchup Inoa(M)" at bounding box center [606, 424] width 219 height 31
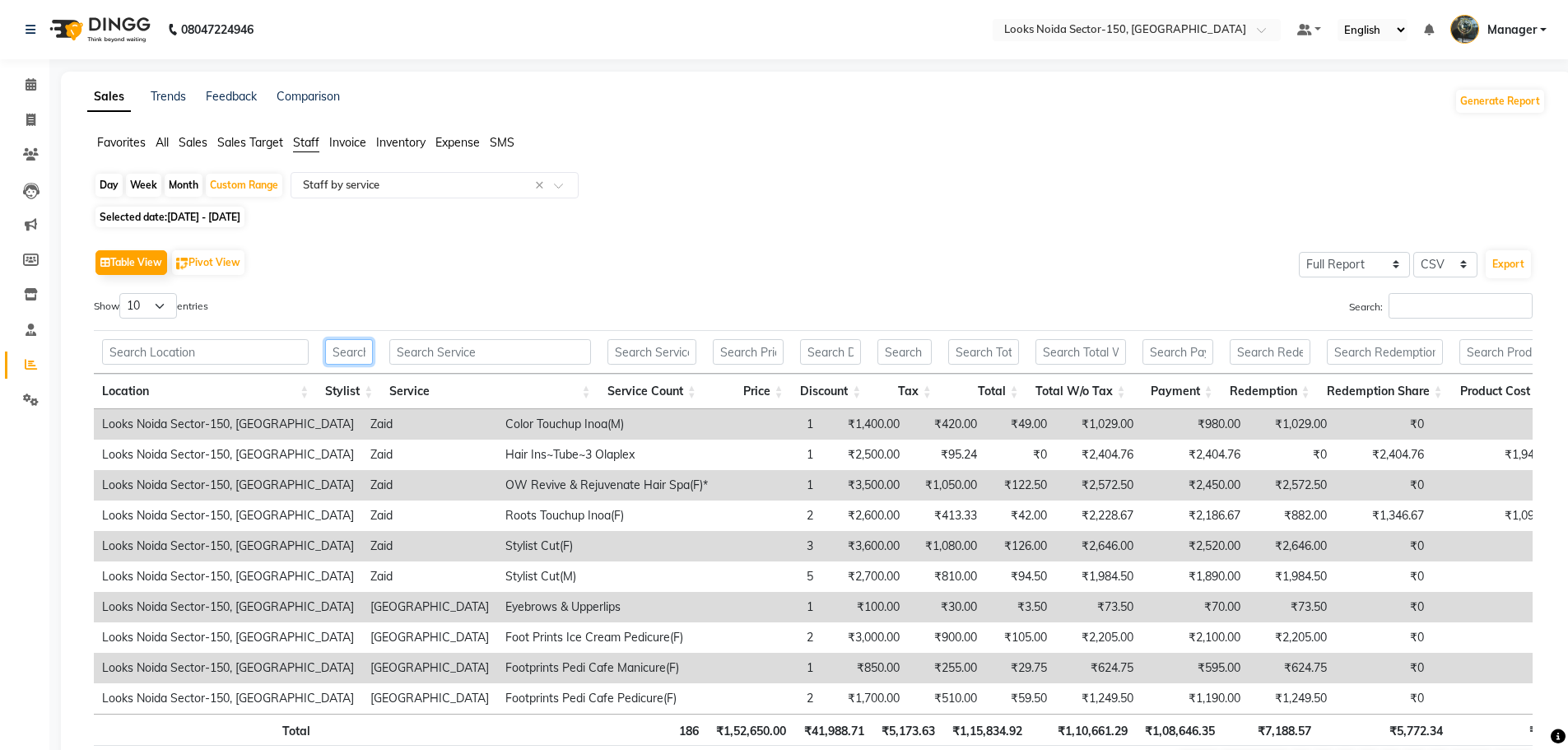
click at [372, 353] on input "text" at bounding box center [349, 351] width 48 height 26
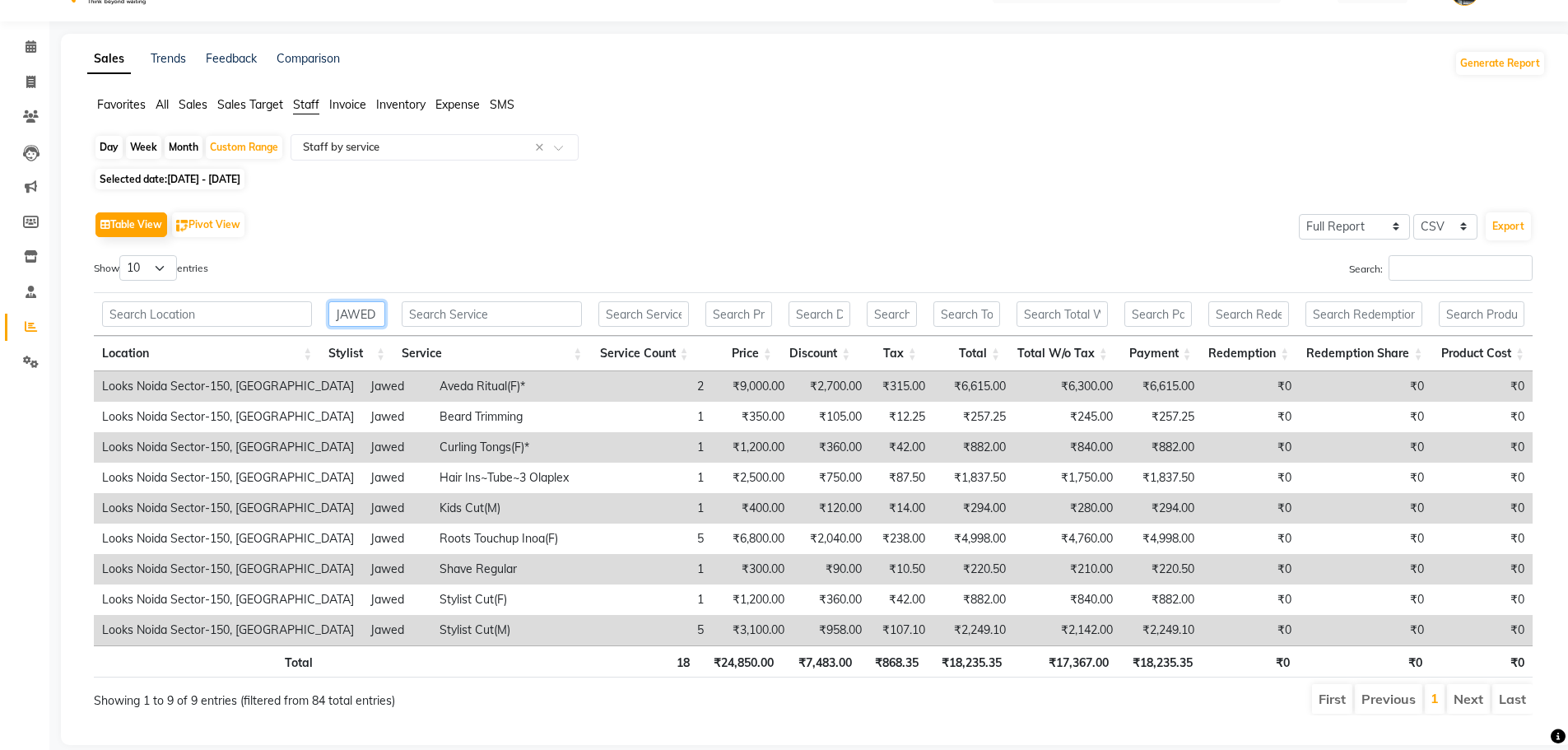
scroll to position [70, 0]
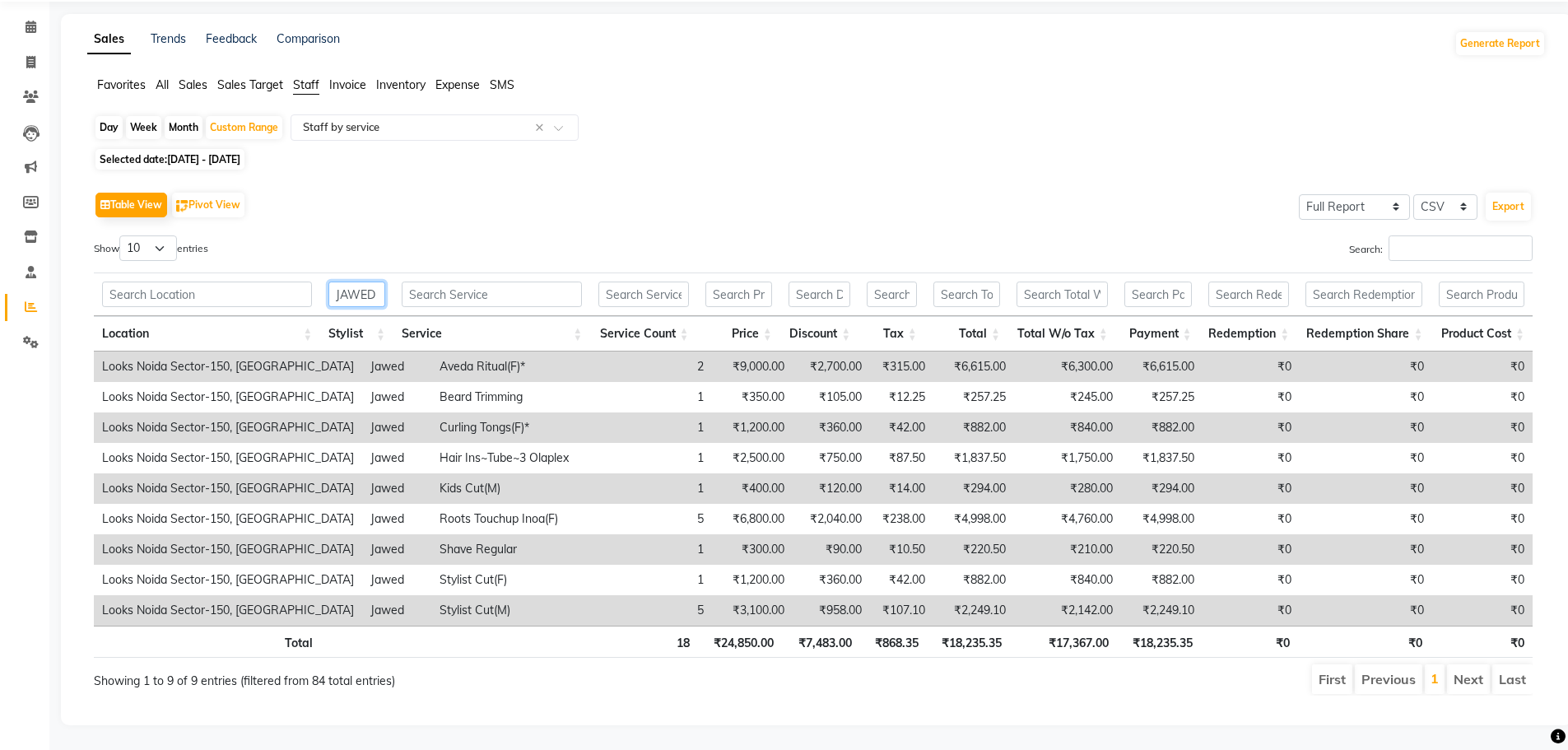
type input "JAWED"
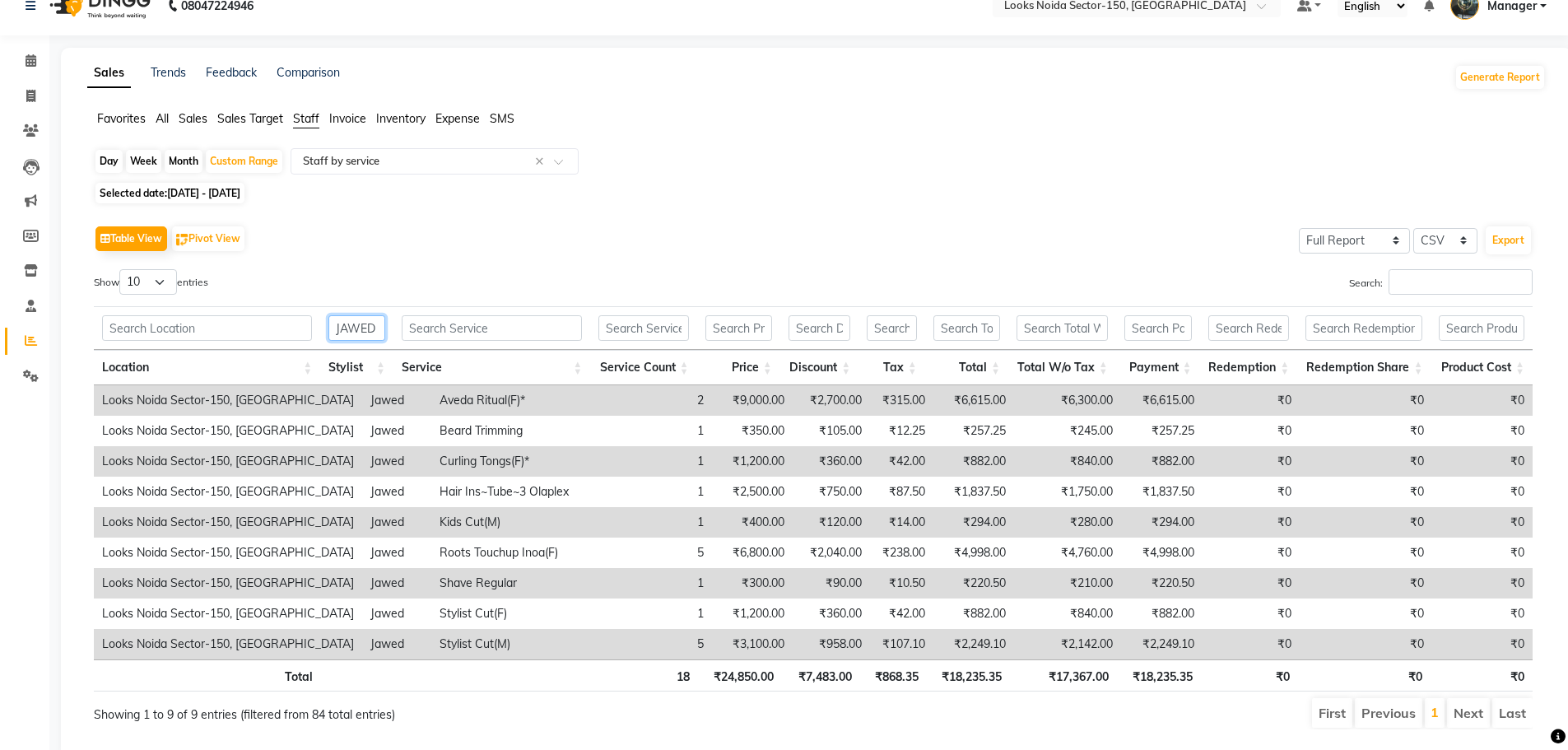
scroll to position [0, 0]
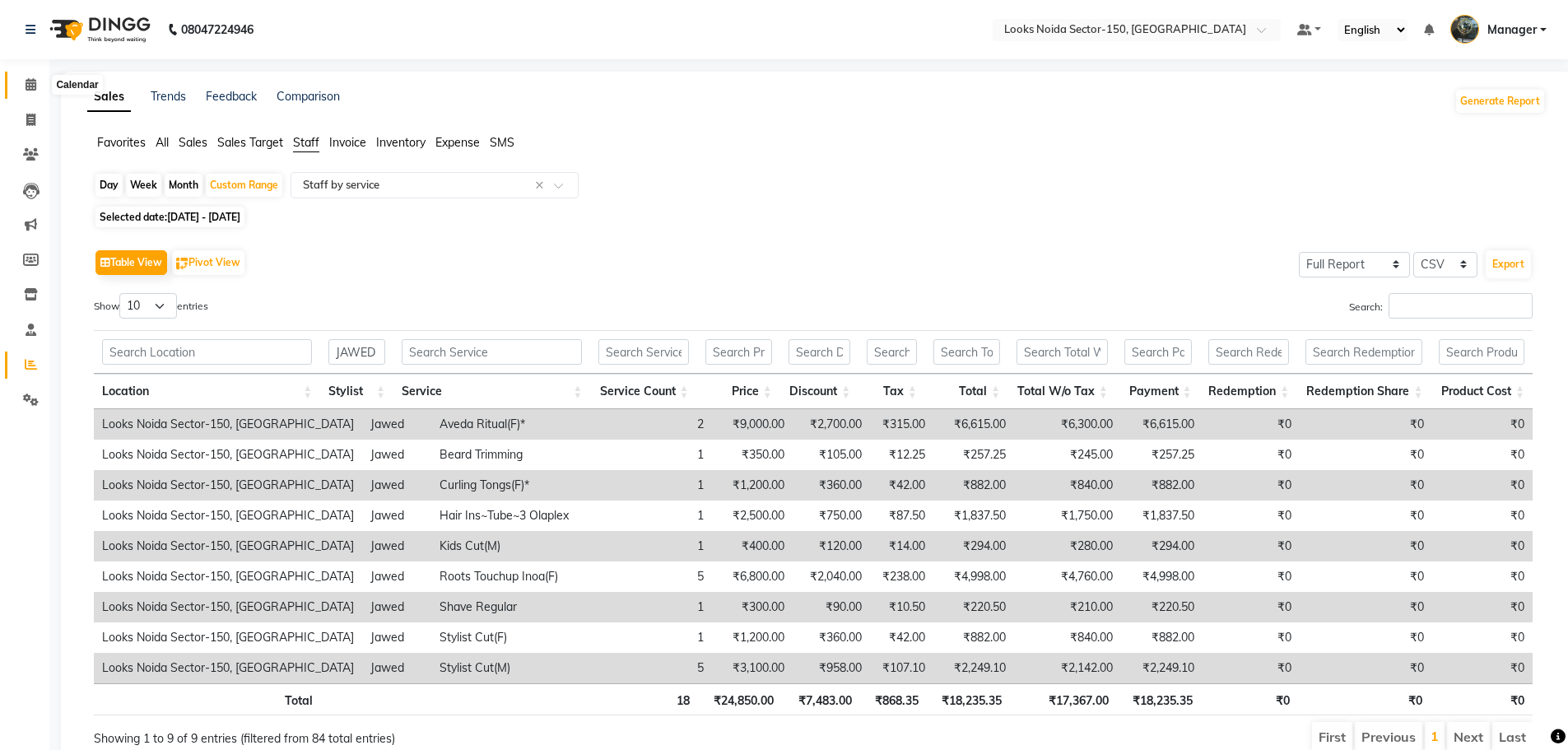
click at [27, 86] on icon at bounding box center [31, 85] width 11 height 12
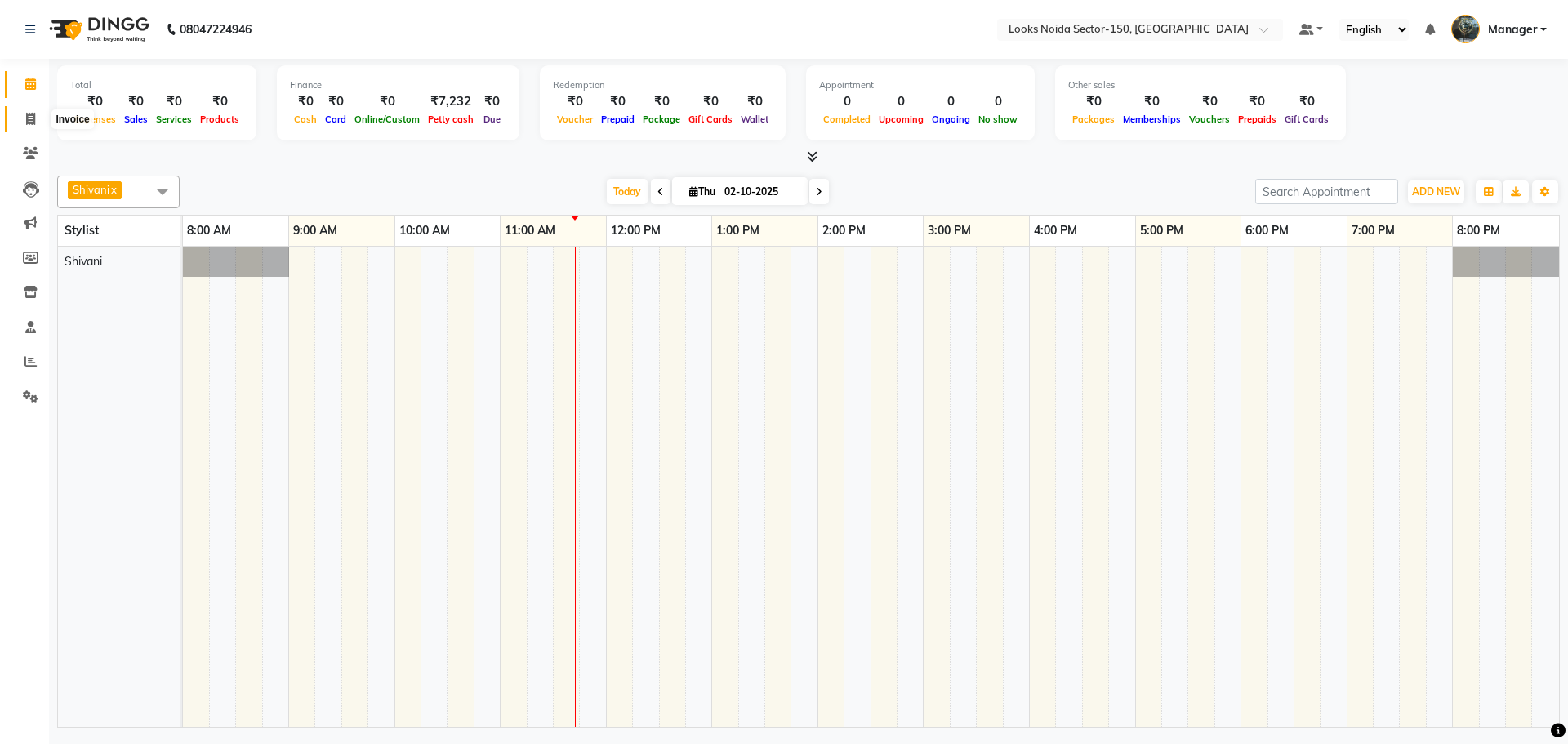
click at [31, 115] on icon at bounding box center [31, 119] width 9 height 12
select select "service"
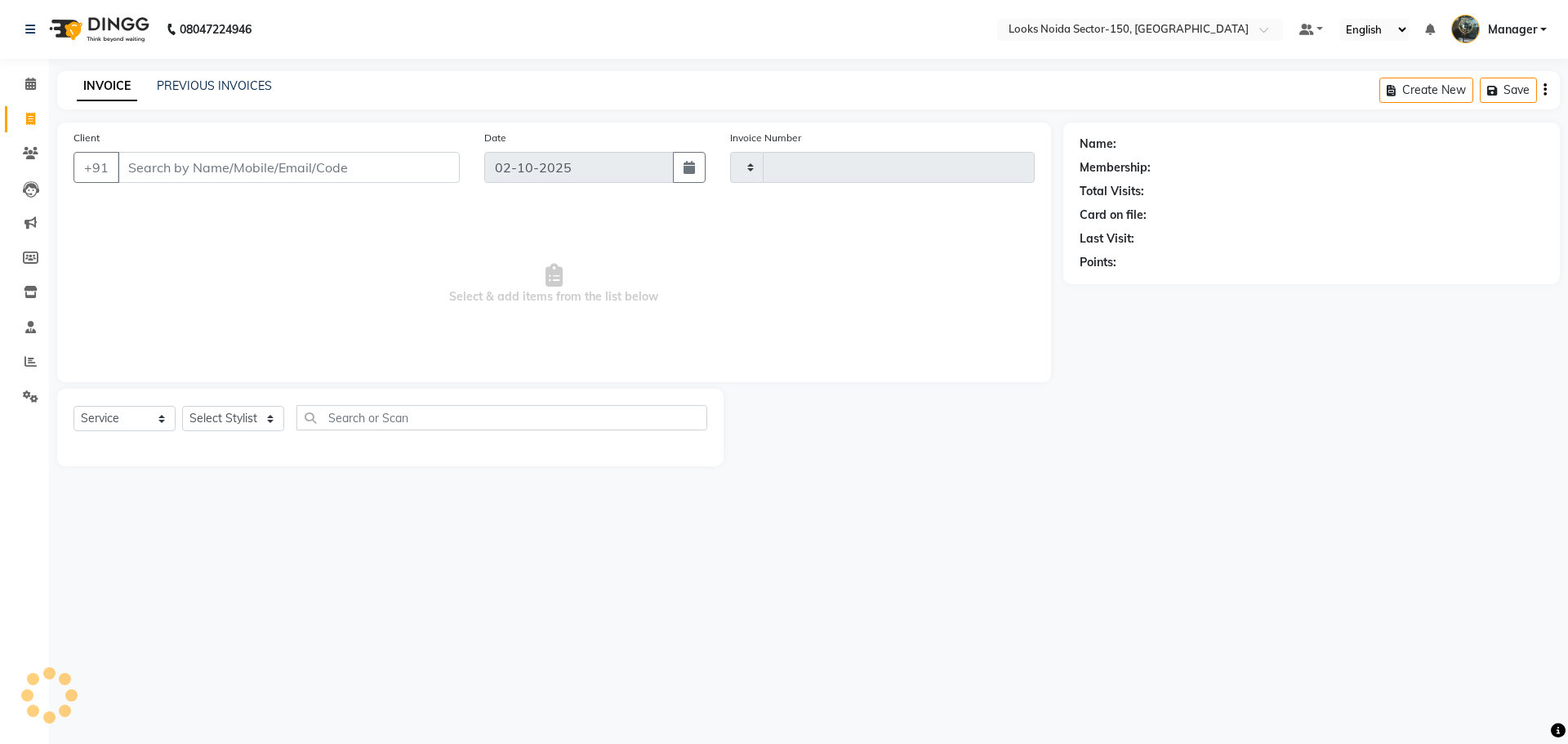
type input "1130"
select select "8587"
click at [171, 165] on input "Client" at bounding box center [288, 167] width 342 height 31
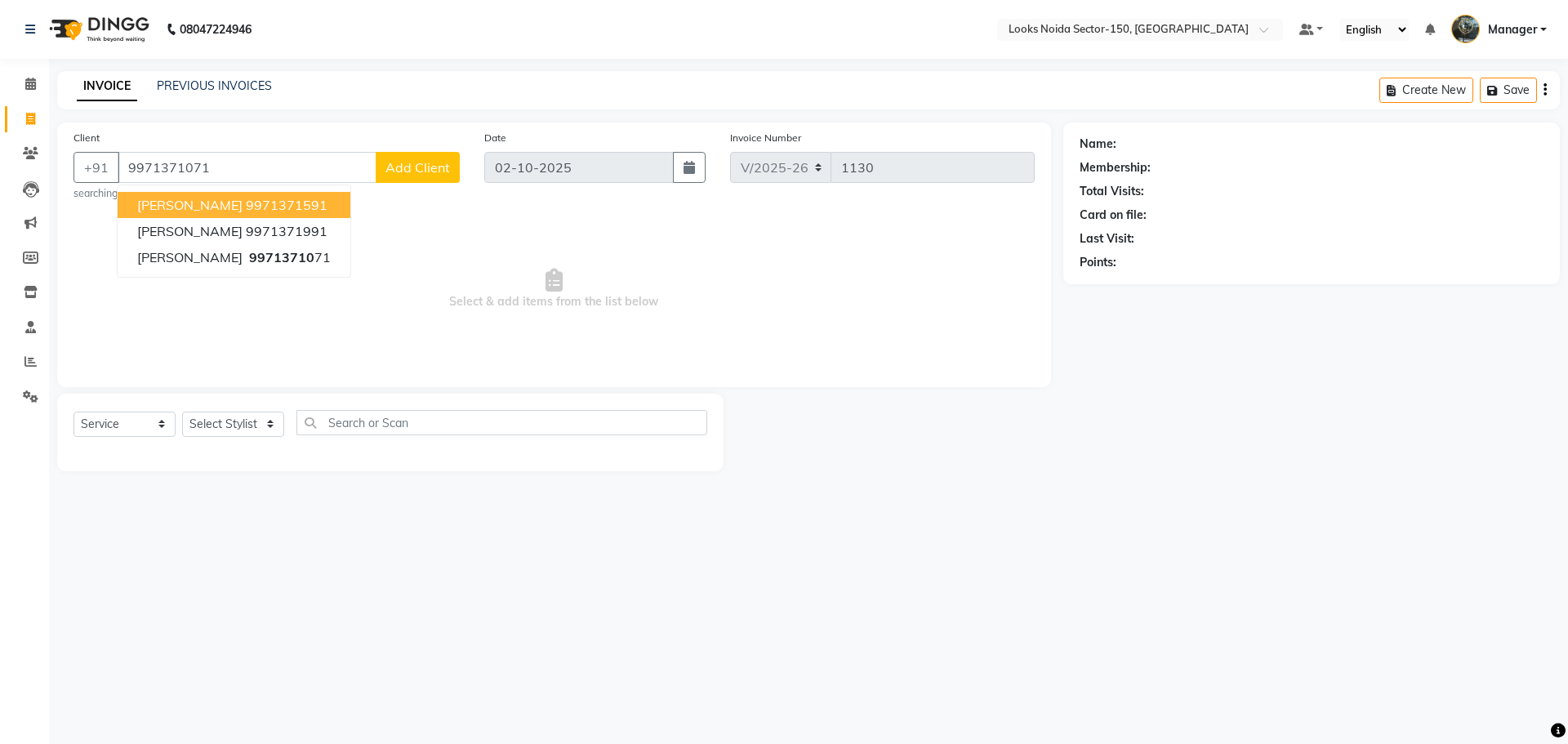
type input "9971371071"
select select "1: Object"
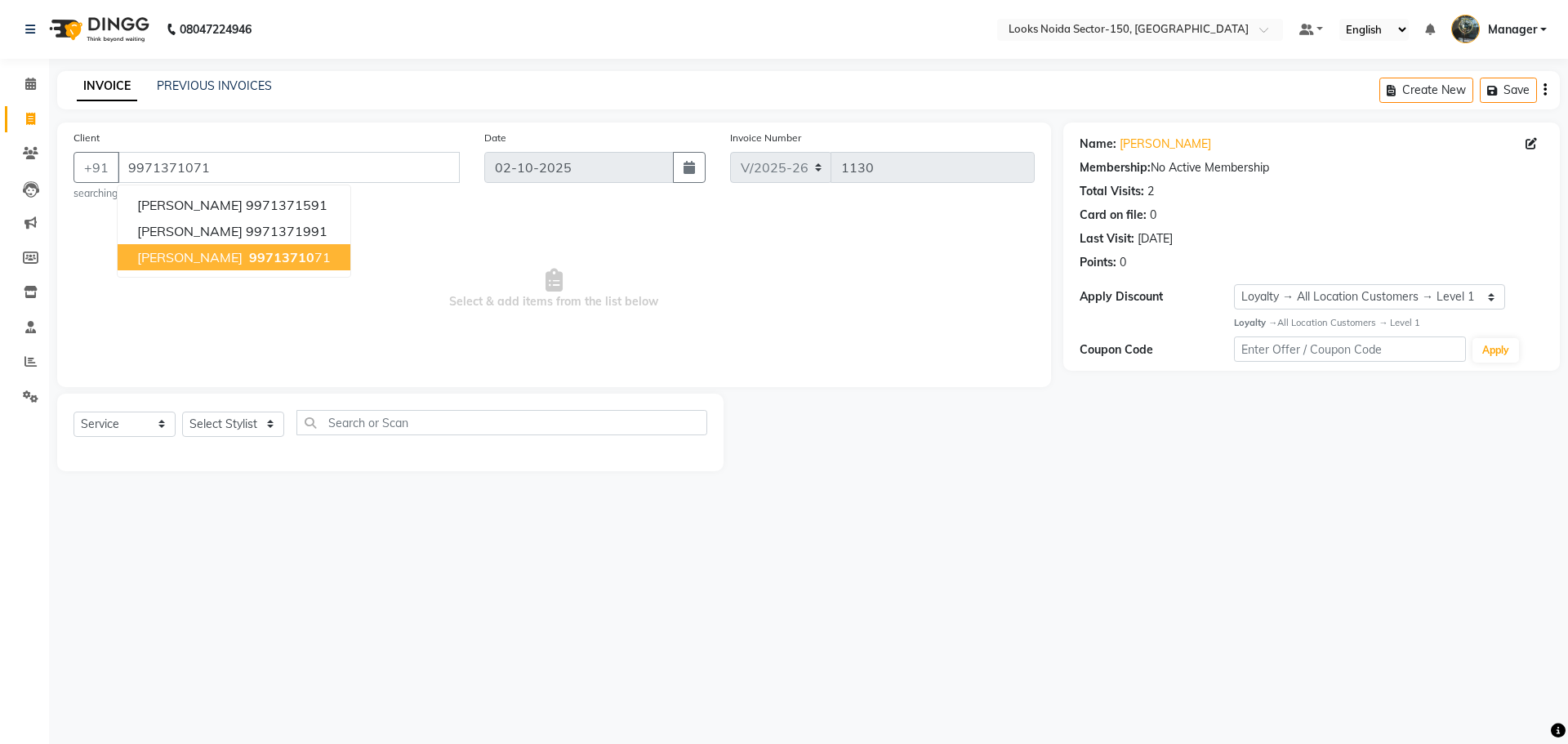
click at [792, 500] on div "08047224946 Select Location × Looks [GEOGRAPHIC_DATA] Sector-150, [GEOGRAPHIC_D…" at bounding box center [784, 372] width 1568 height 744
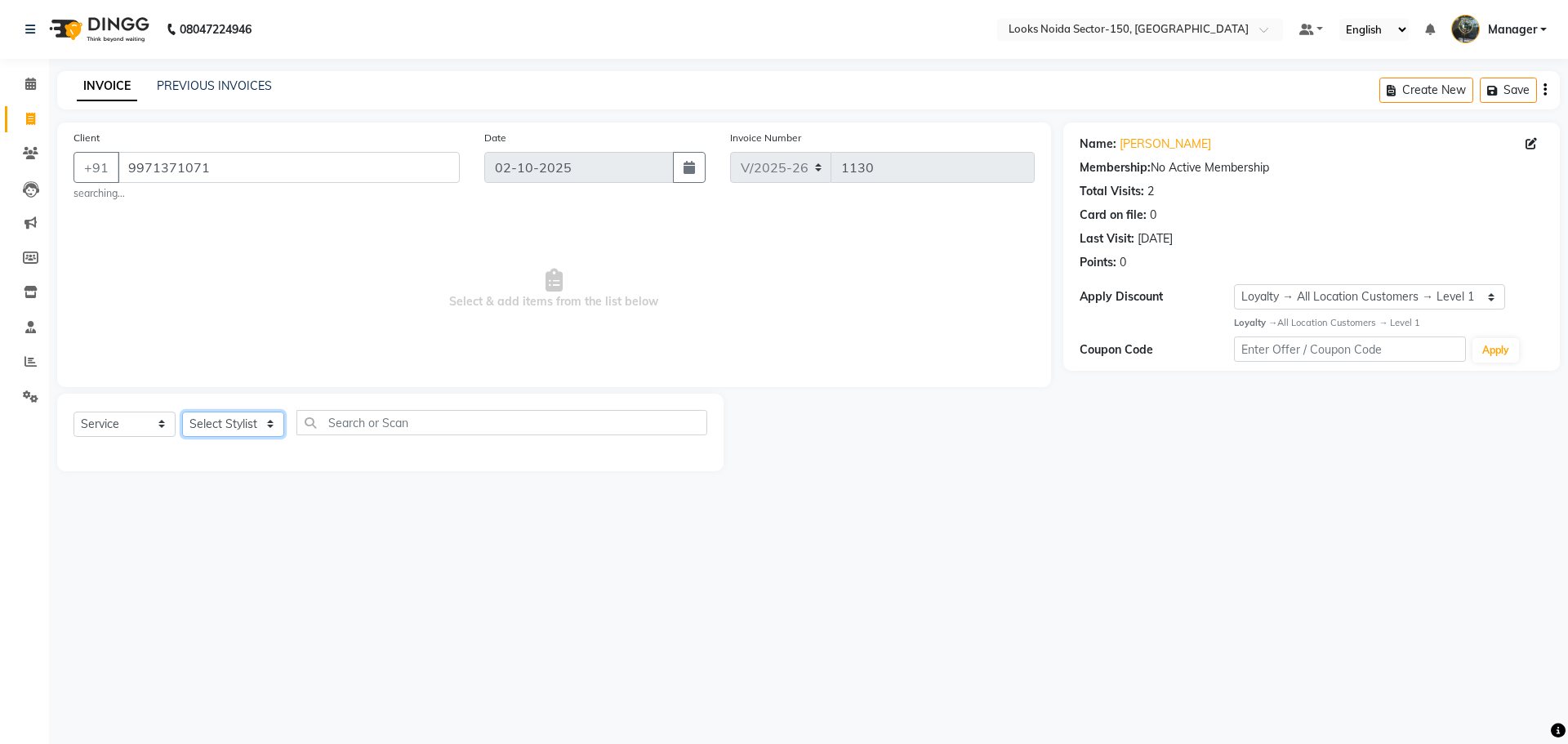
click at [275, 423] on select "Select Stylist [PERSON_NAME] Ankita_Pdct Arshad Counter_Sales [PERSON_NAME] Far…" at bounding box center [233, 424] width 102 height 25
select select "85537"
click at [182, 411] on select "Select Stylist [PERSON_NAME] Ankita_Pdct Arshad Counter_Sales [PERSON_NAME] Far…" at bounding box center [233, 424] width 102 height 25
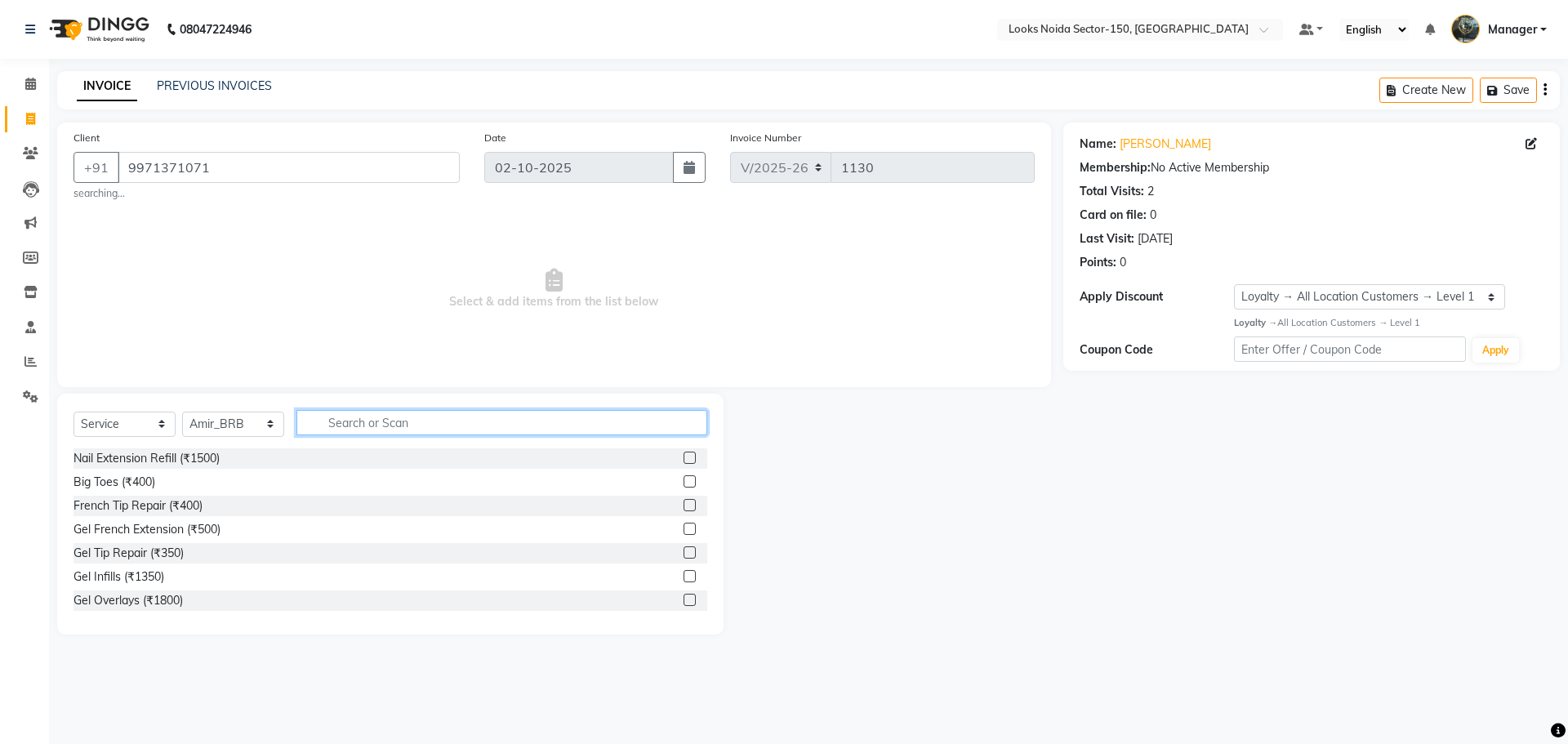
click at [371, 431] on input "text" at bounding box center [502, 422] width 411 height 25
type input "beard"
click at [690, 452] on label at bounding box center [690, 458] width 12 height 12
click at [690, 453] on input "checkbox" at bounding box center [689, 459] width 11 height 11
checkbox input "true"
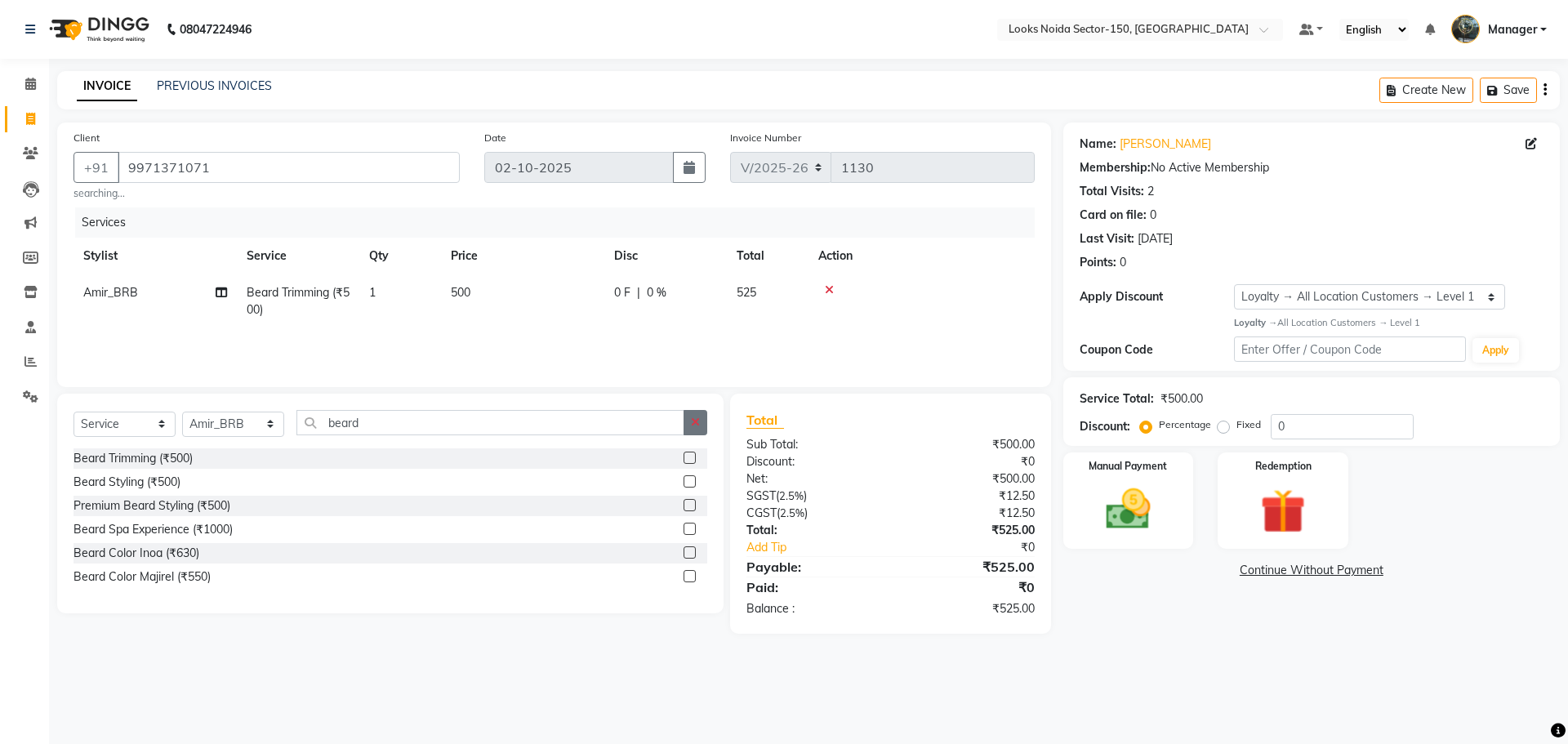
click at [690, 425] on button "button" at bounding box center [695, 422] width 24 height 25
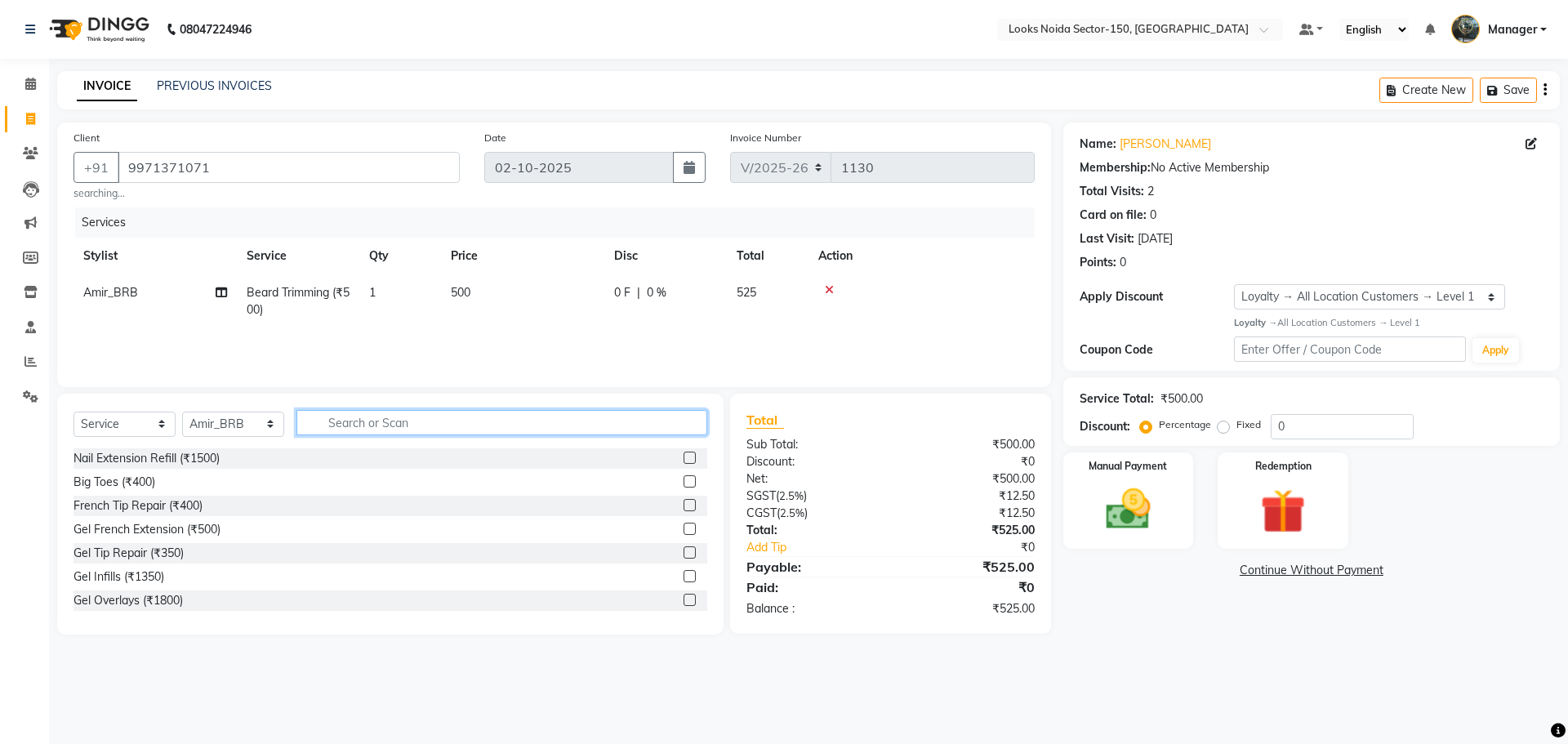
click at [587, 411] on input "text" at bounding box center [502, 422] width 411 height 25
type input "head mas"
click at [684, 555] on label at bounding box center [690, 552] width 12 height 12
click at [684, 555] on input "checkbox" at bounding box center [689, 553] width 11 height 11
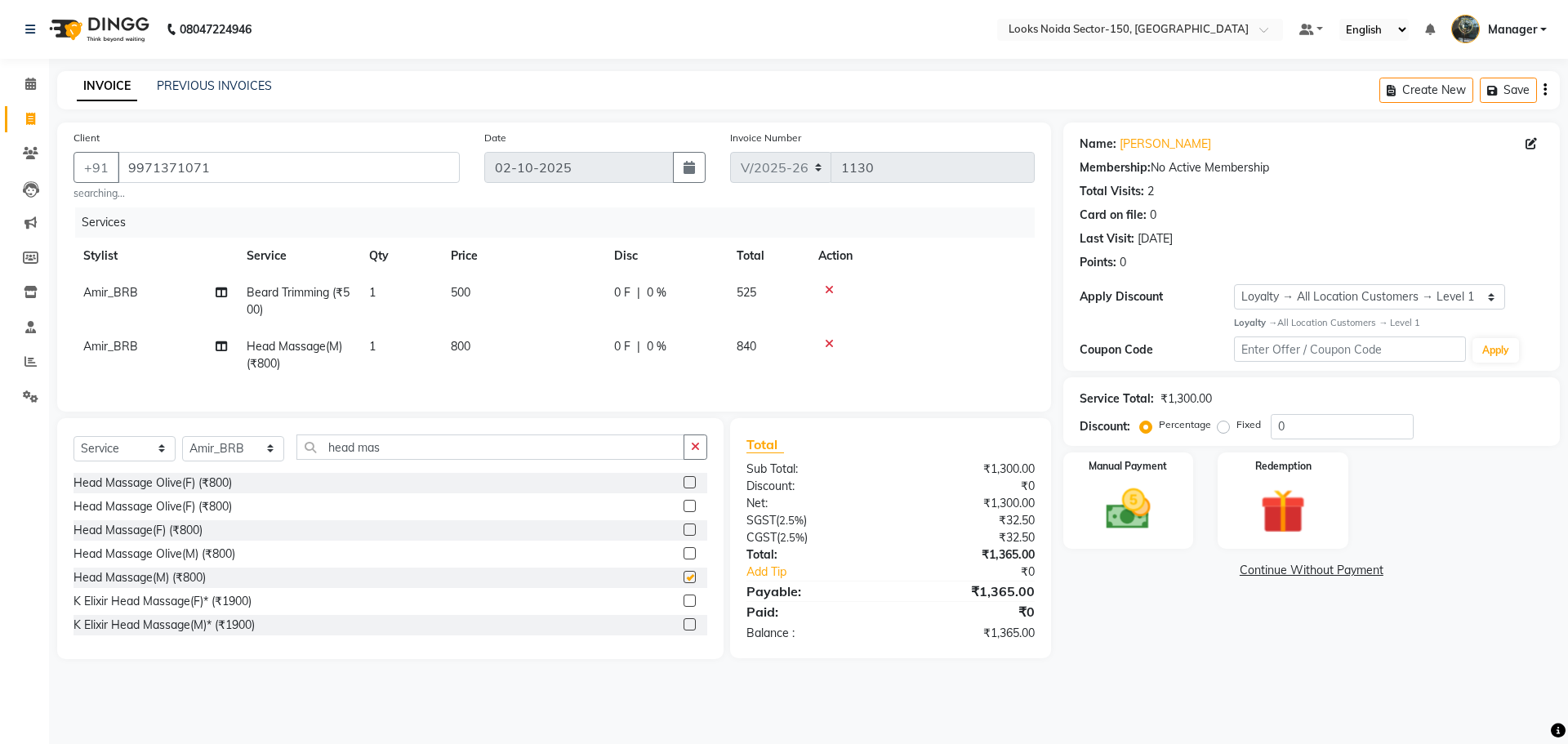
checkbox input "false"
click at [475, 298] on td "500" at bounding box center [523, 301] width 164 height 54
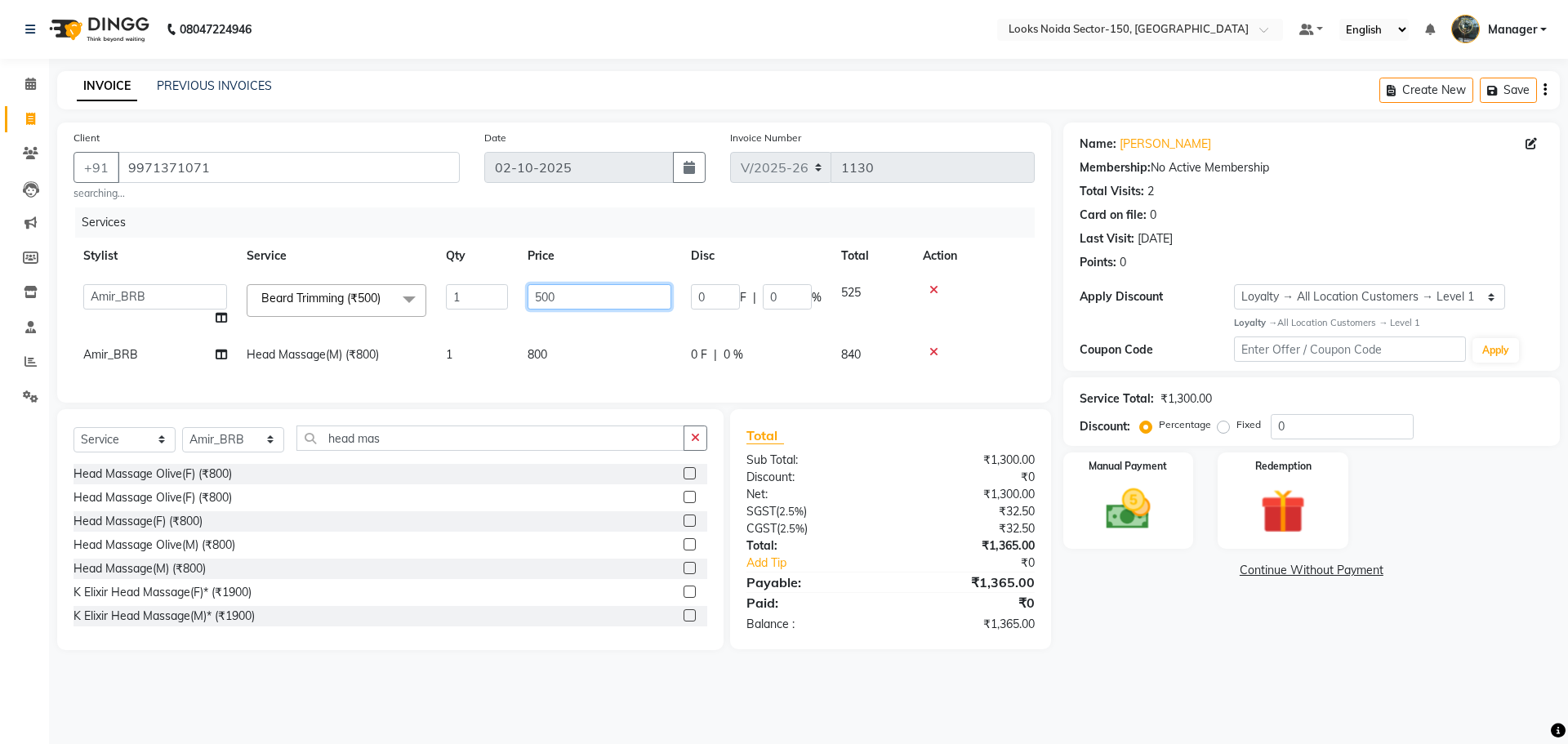
click at [537, 295] on input "500" at bounding box center [600, 297] width 144 height 25
click at [551, 297] on input "500" at bounding box center [600, 297] width 144 height 25
type input "350"
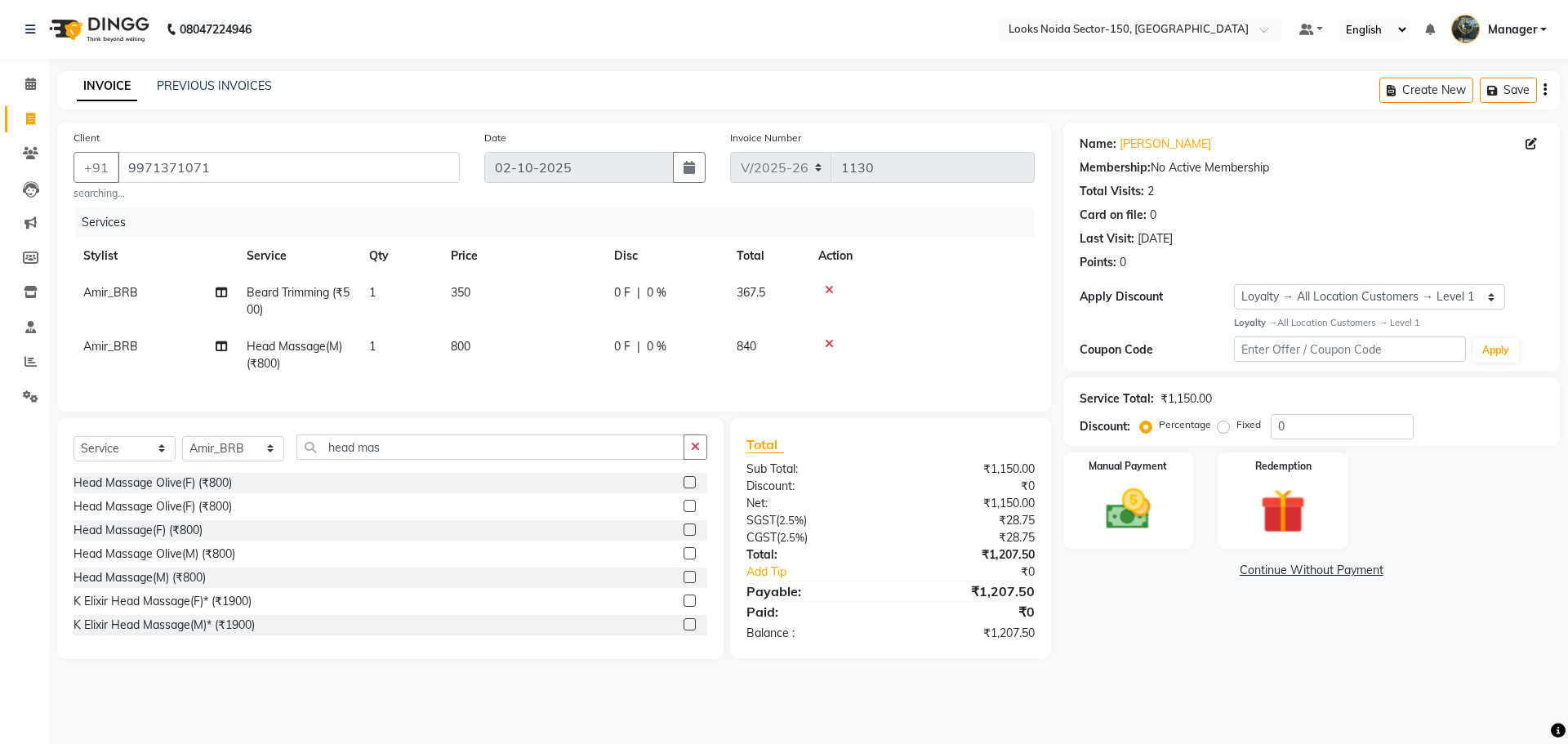
click at [1176, 627] on div "Name: [PERSON_NAME] Membership: No Active Membership Total Visits: 2 Card on fi…" at bounding box center [1318, 390] width 509 height 537
click at [1181, 502] on div "Manual Payment" at bounding box center [1128, 500] width 136 height 101
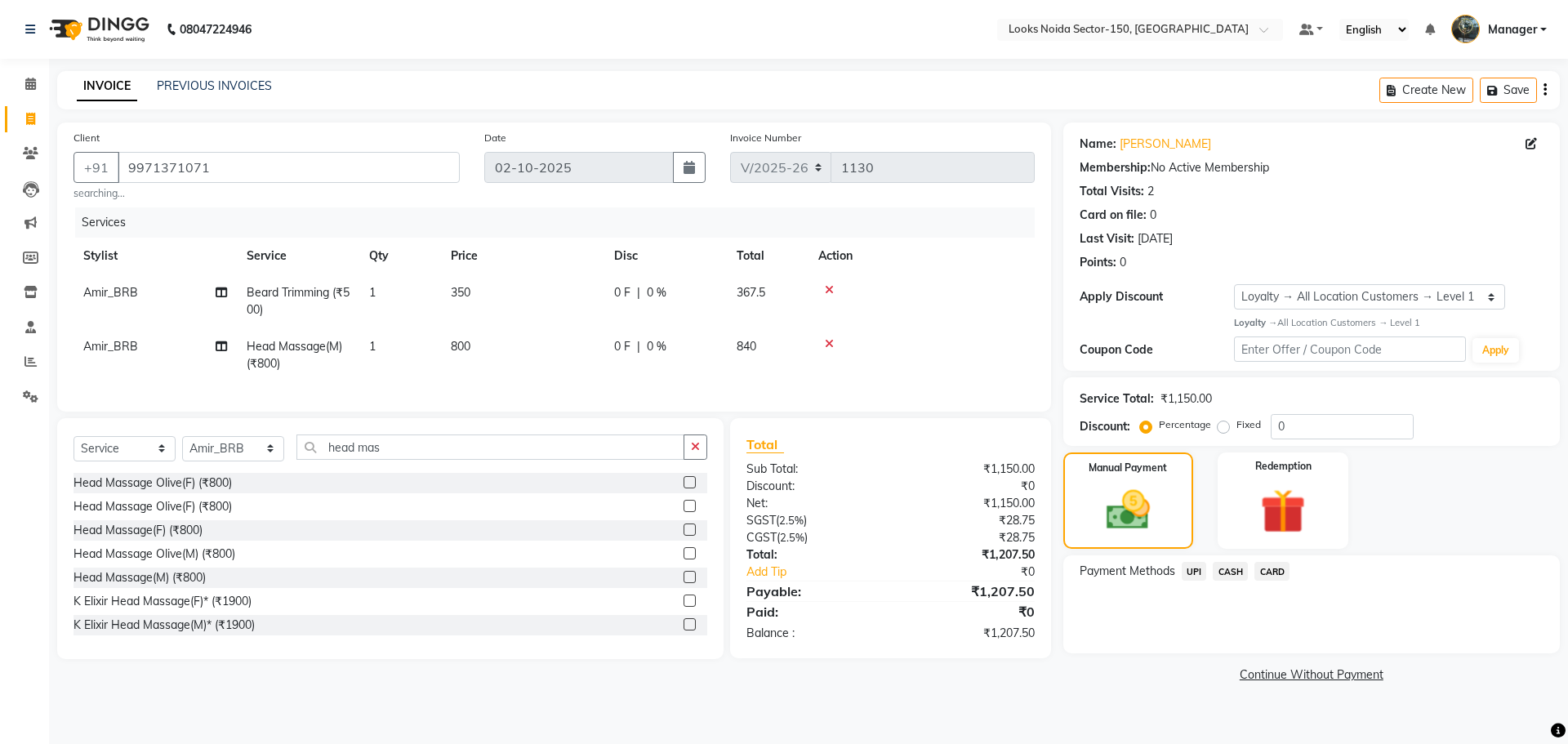
click at [1189, 566] on span "UPI" at bounding box center [1194, 571] width 25 height 18
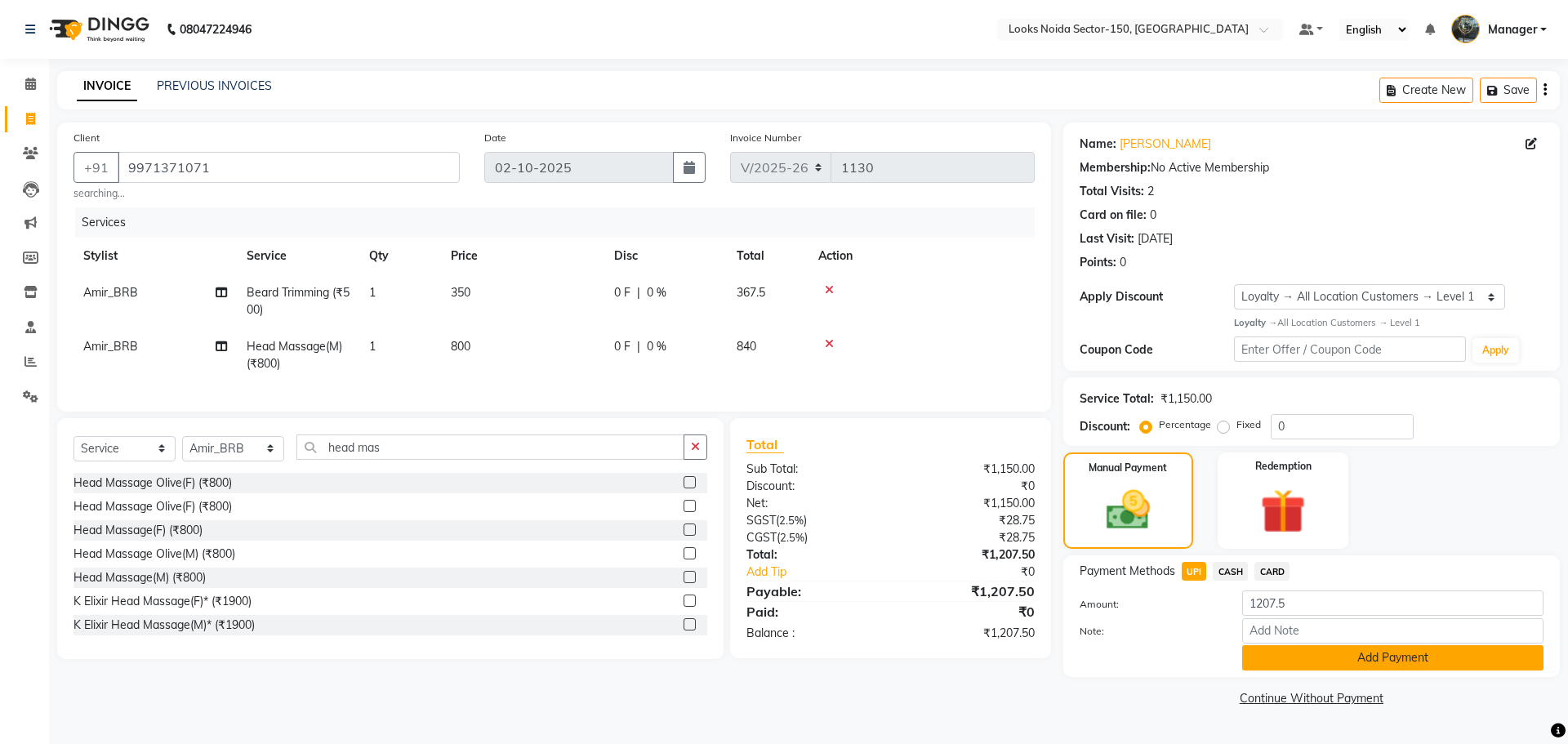
click at [1262, 665] on button "Add Payment" at bounding box center [1393, 657] width 301 height 25
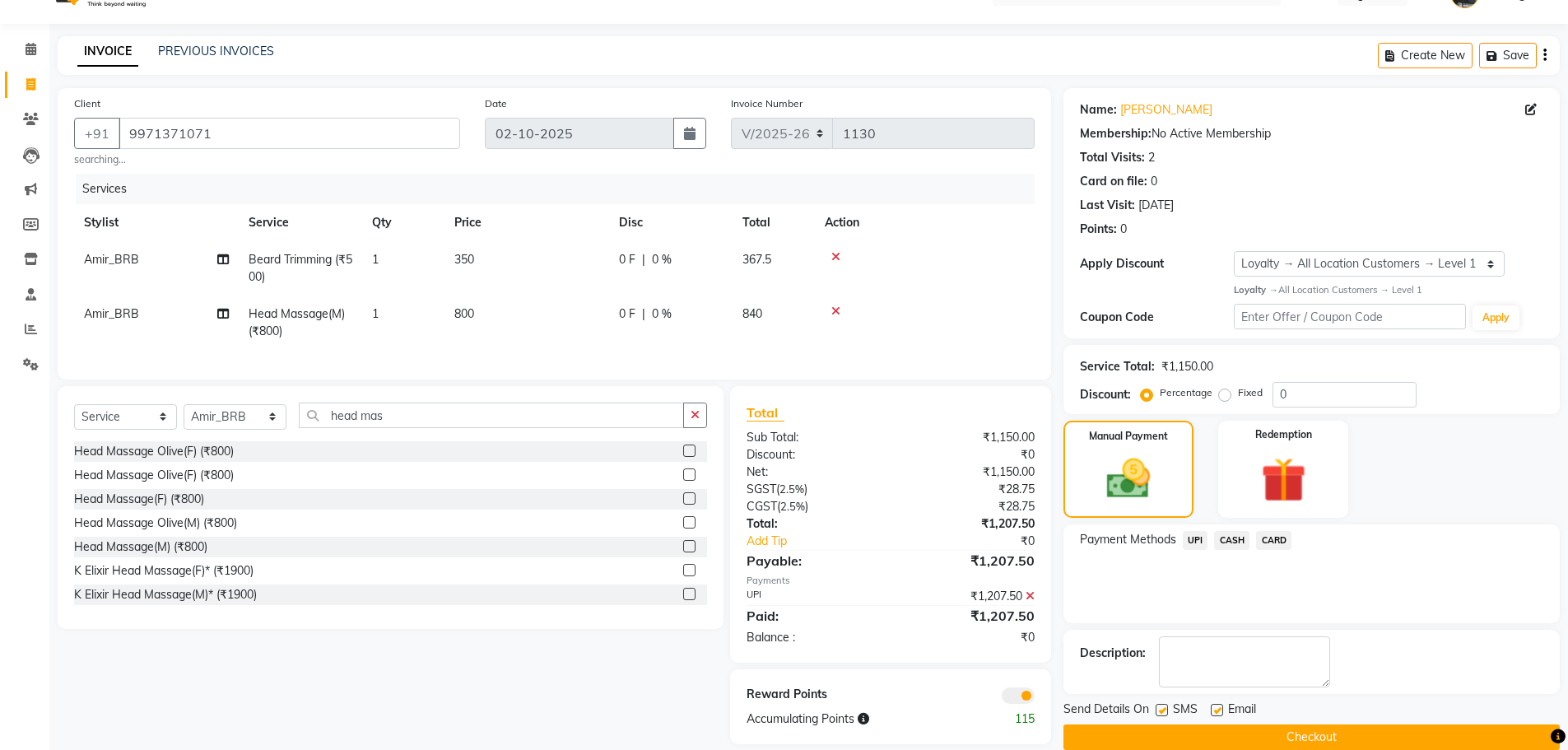
scroll to position [67, 0]
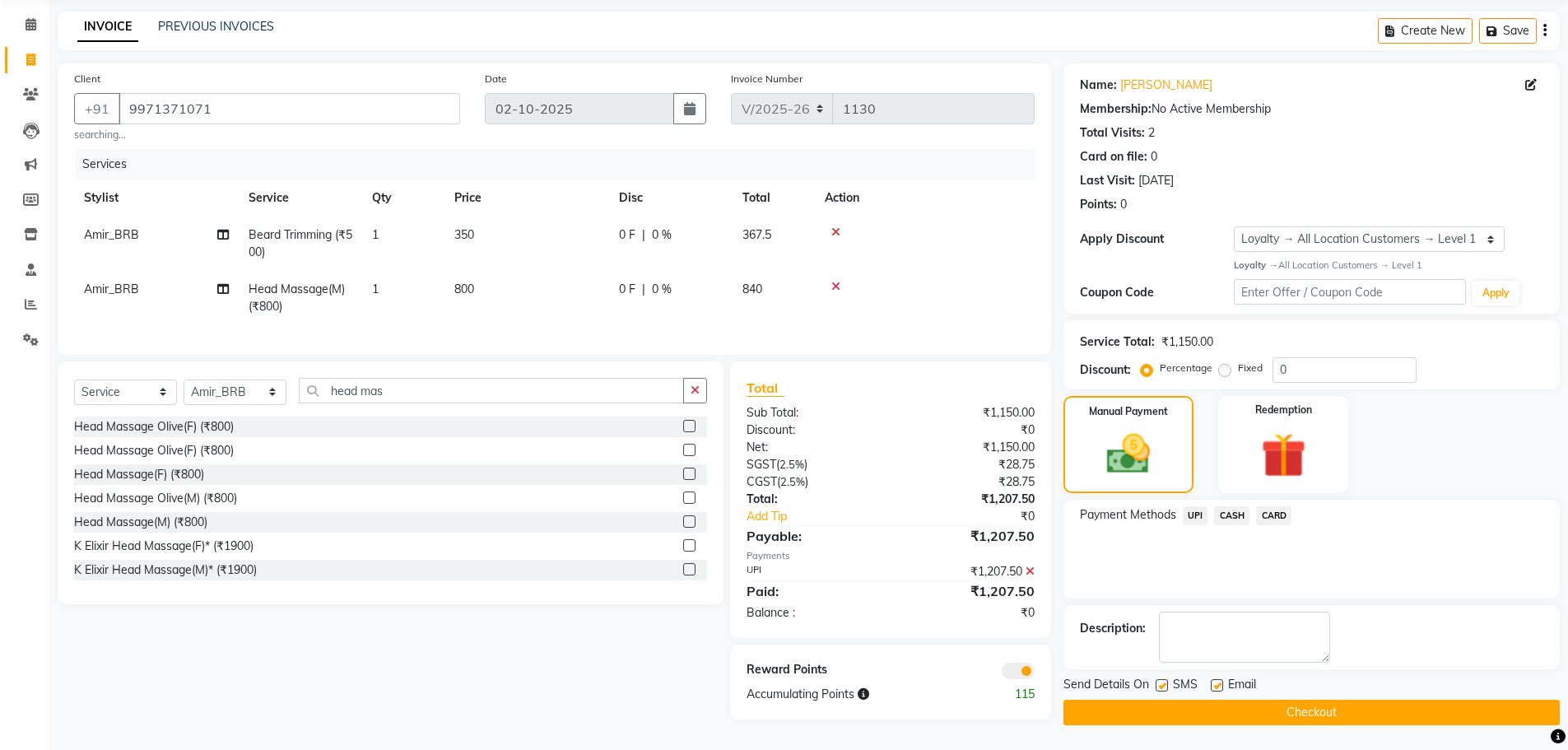
click at [1025, 679] on span at bounding box center [1017, 671] width 33 height 17
click at [1035, 673] on input "checkbox" at bounding box center [1035, 673] width 0 height 0
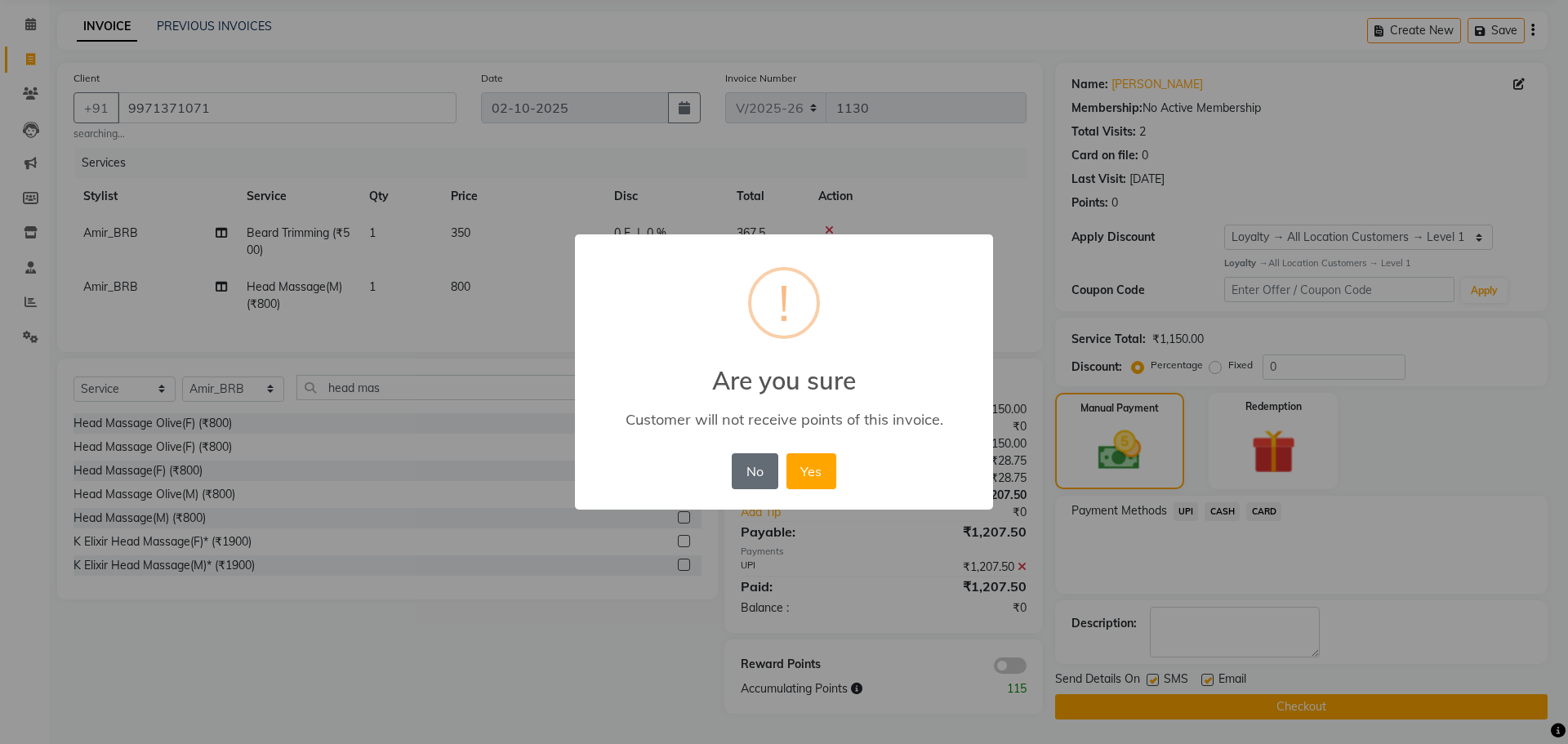
click at [749, 468] on button "No" at bounding box center [755, 471] width 46 height 36
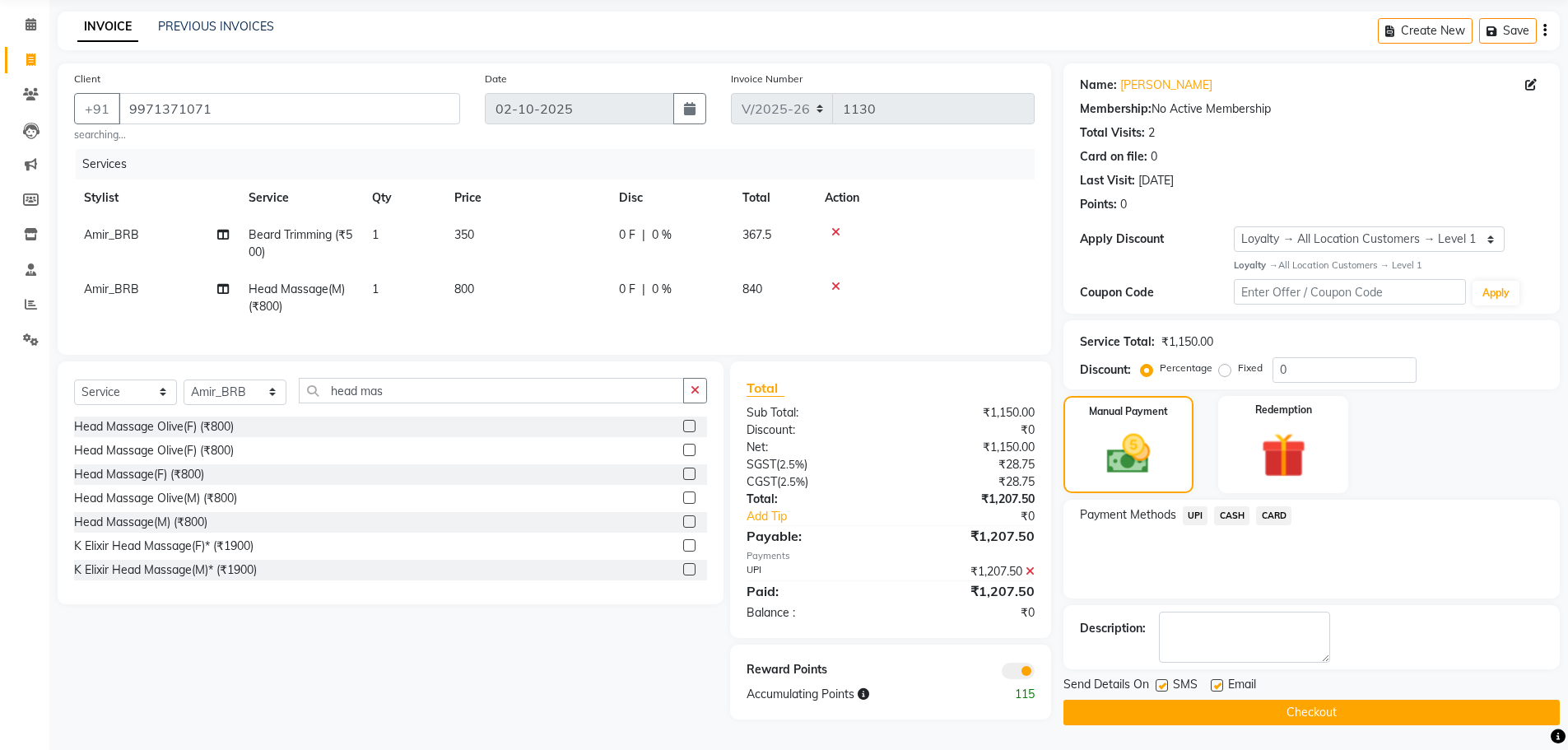
click at [1145, 708] on button "Checkout" at bounding box center [1311, 712] width 497 height 26
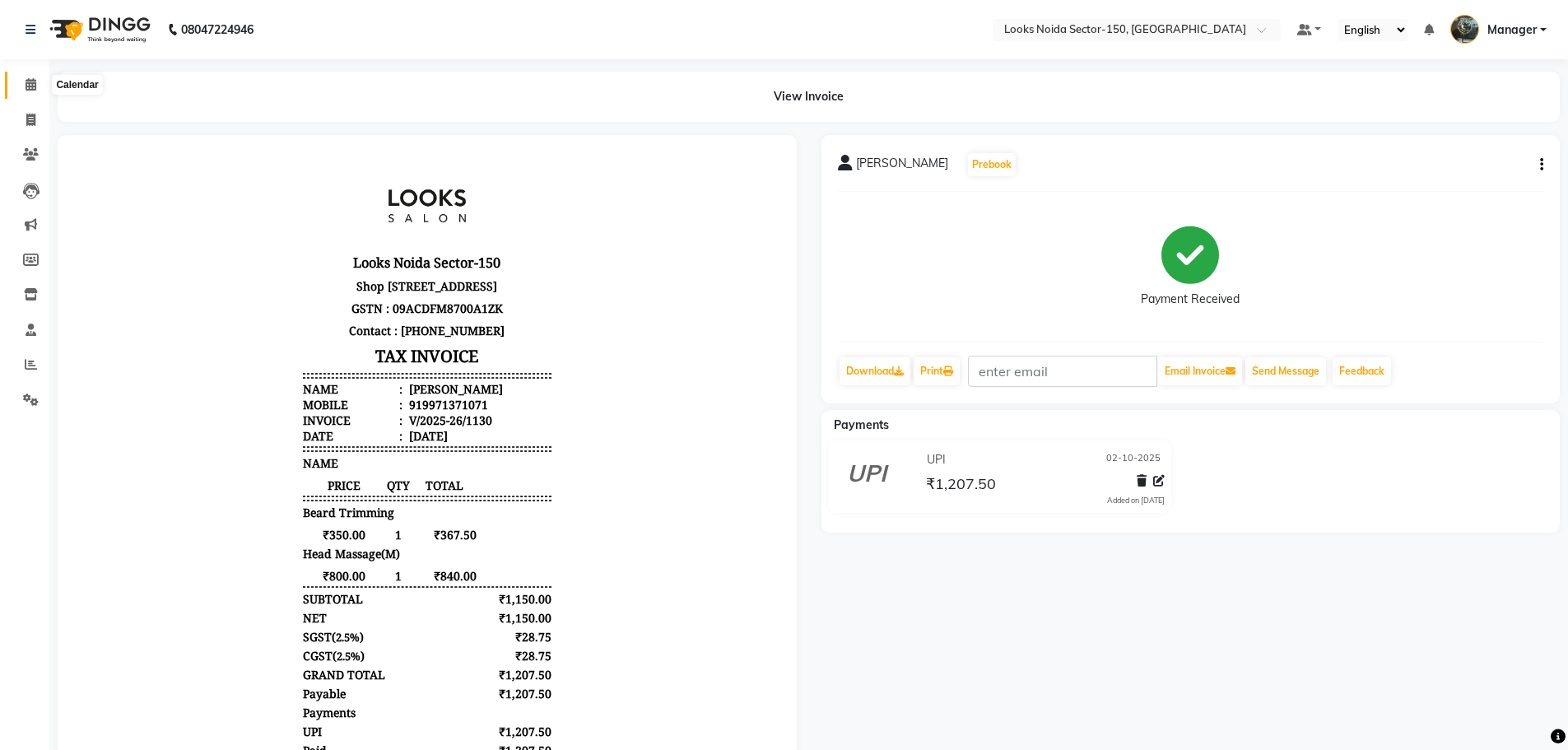
click at [31, 86] on icon at bounding box center [31, 85] width 11 height 12
